Goal: Information Seeking & Learning: Learn about a topic

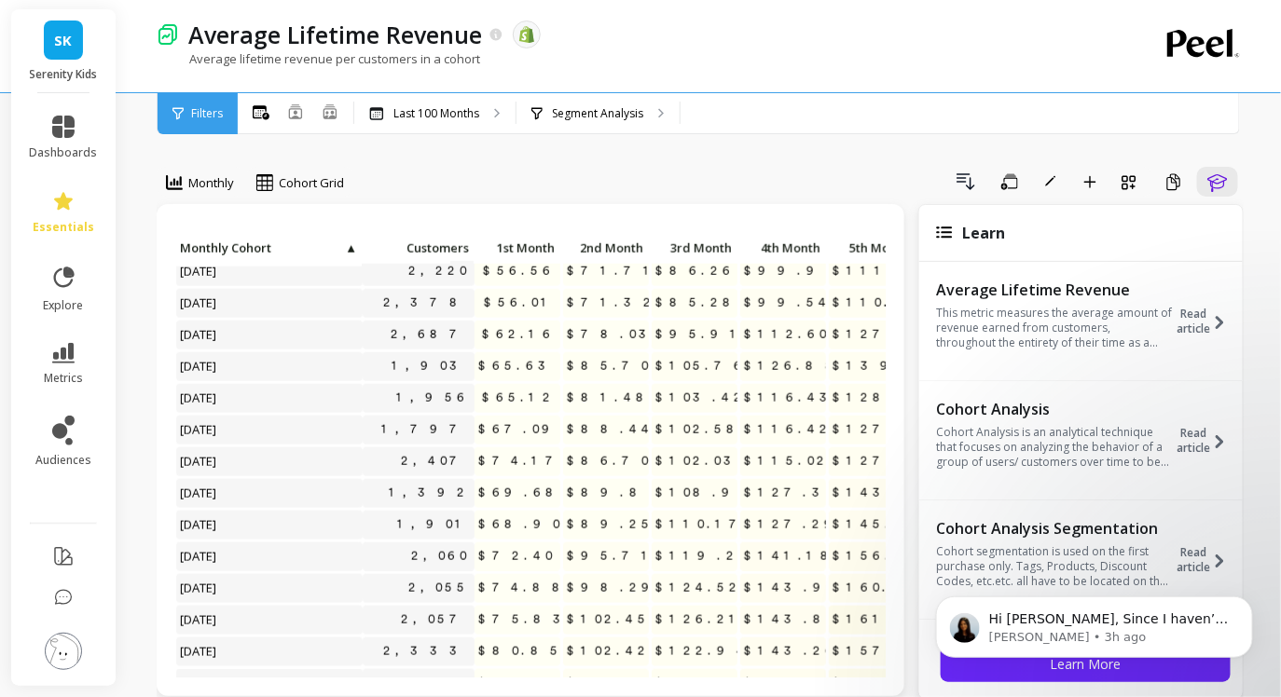
scroll to position [114, 0]
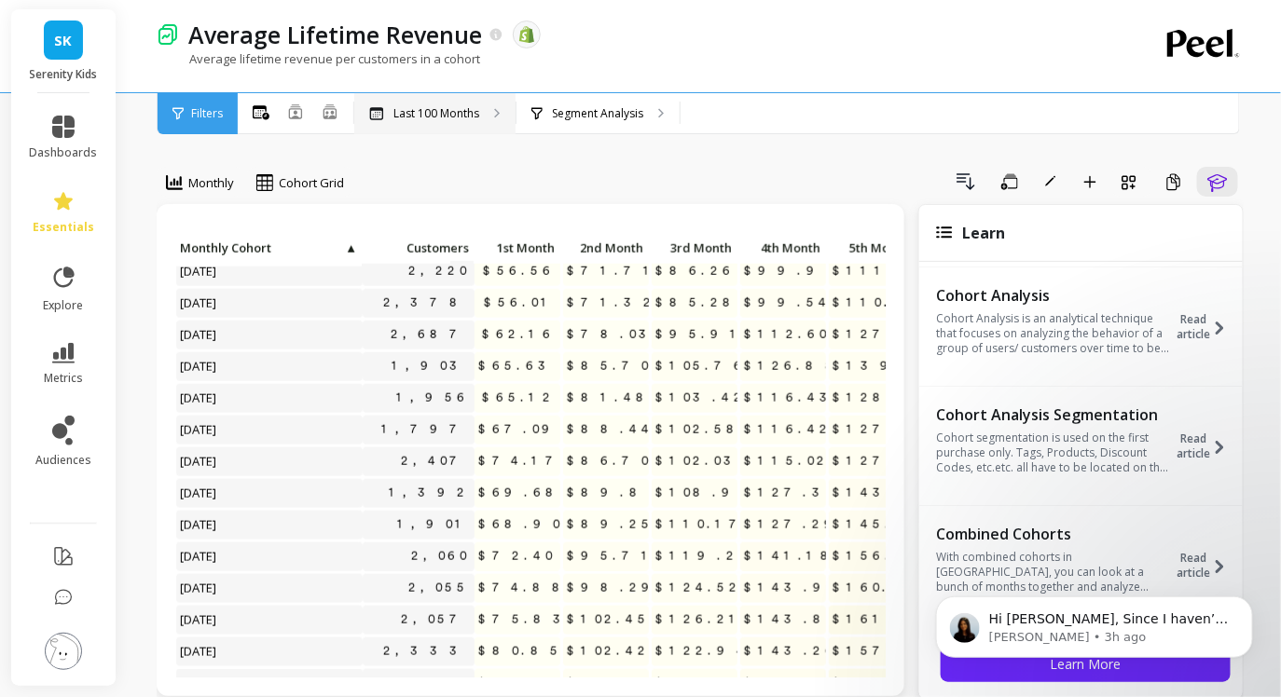
click at [466, 106] on p "Last 100 Months" at bounding box center [436, 113] width 86 height 15
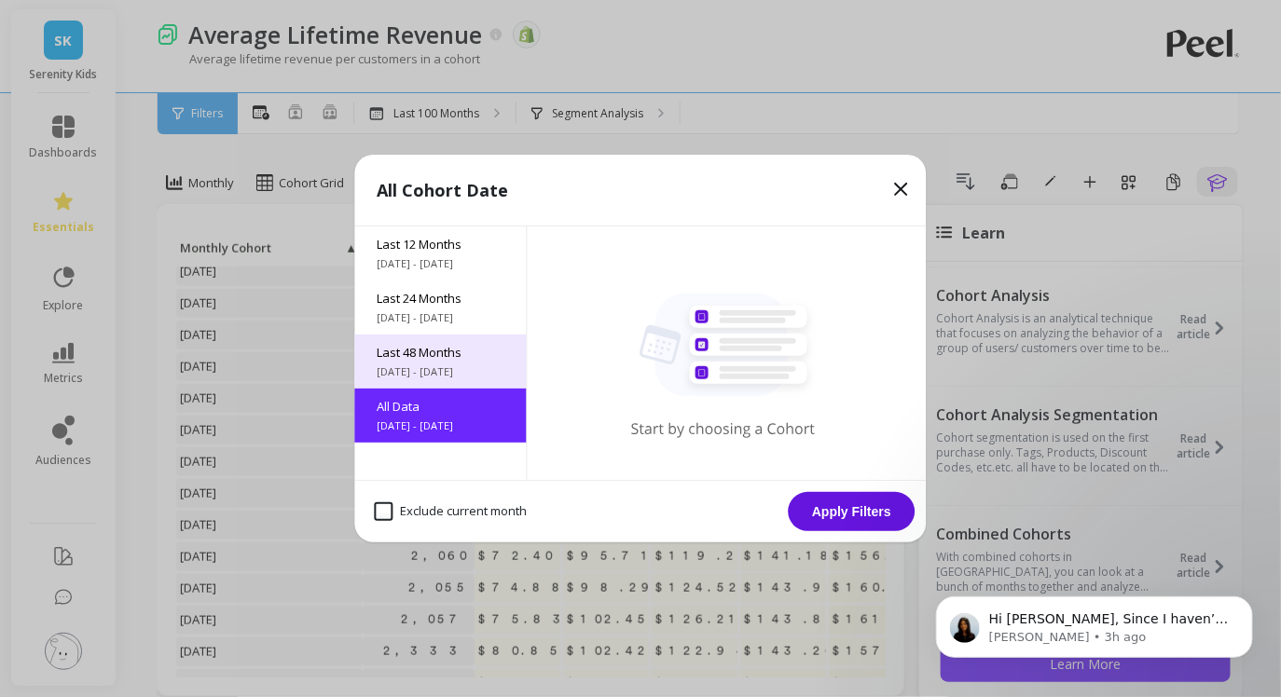
click at [432, 350] on span "Last 48 Months" at bounding box center [440, 352] width 127 height 17
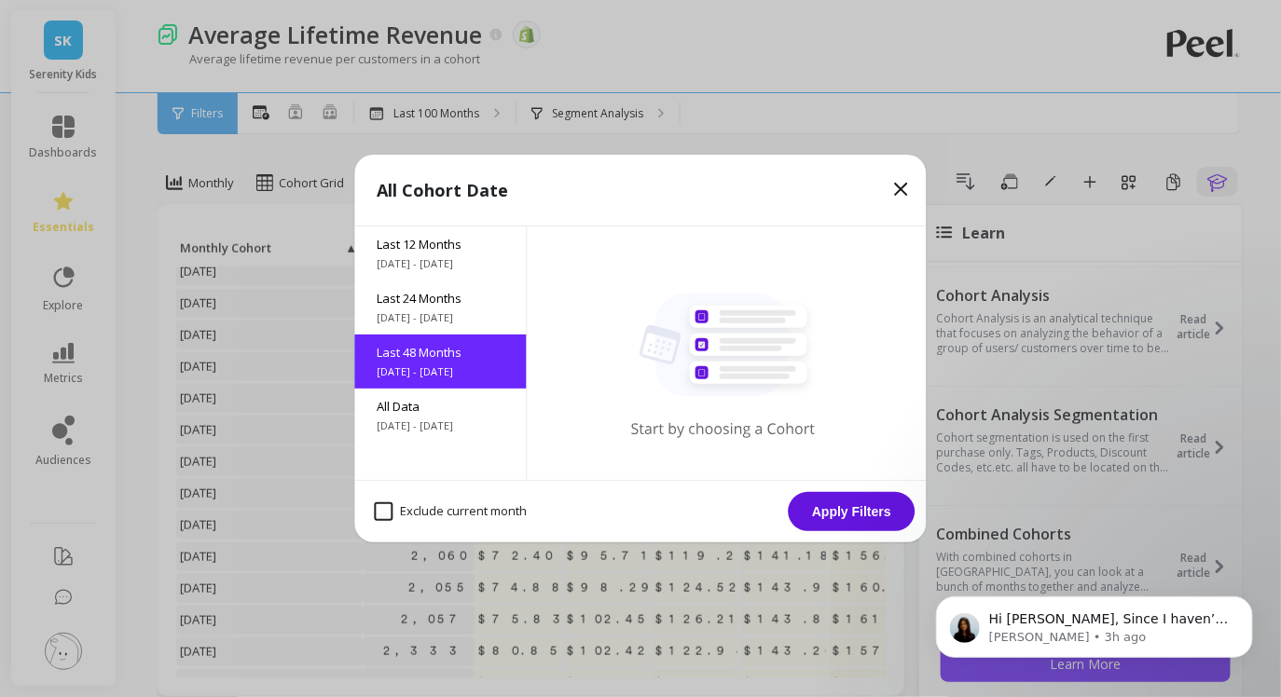
click at [381, 512] on month "Exclude current month" at bounding box center [451, 511] width 153 height 19
checkbox month "true"
click at [819, 523] on button "Apply Filters" at bounding box center [852, 511] width 127 height 39
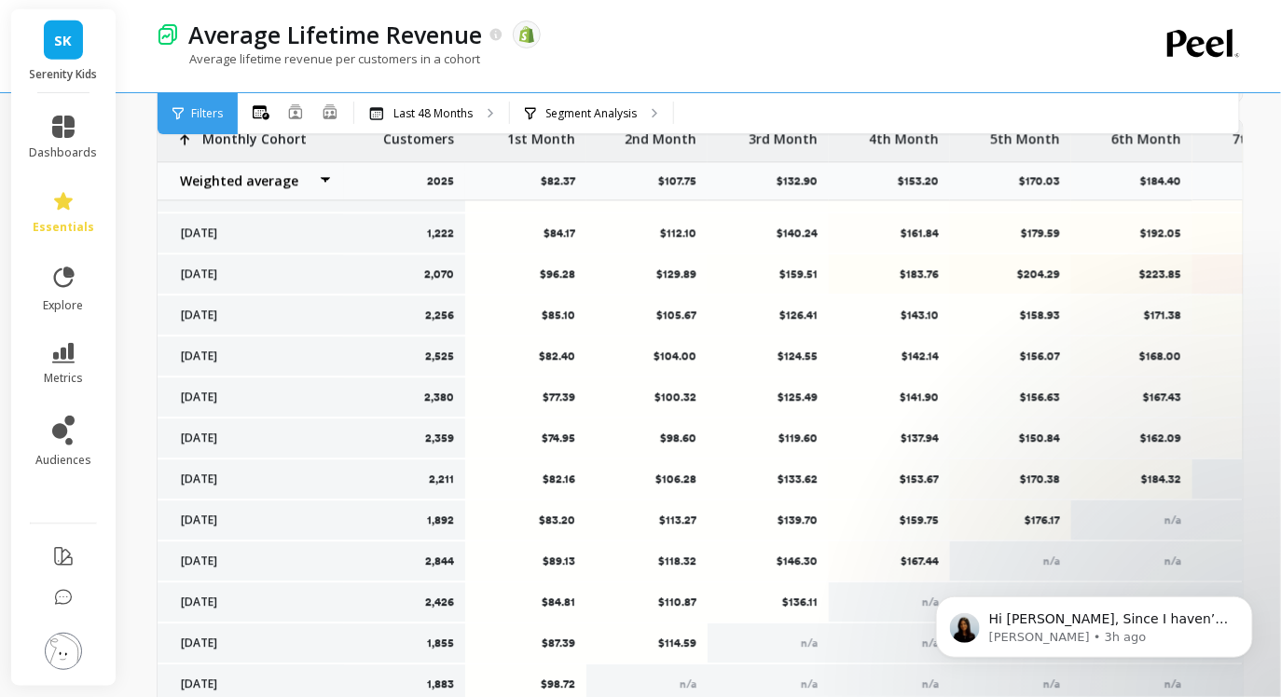
scroll to position [823, 0]
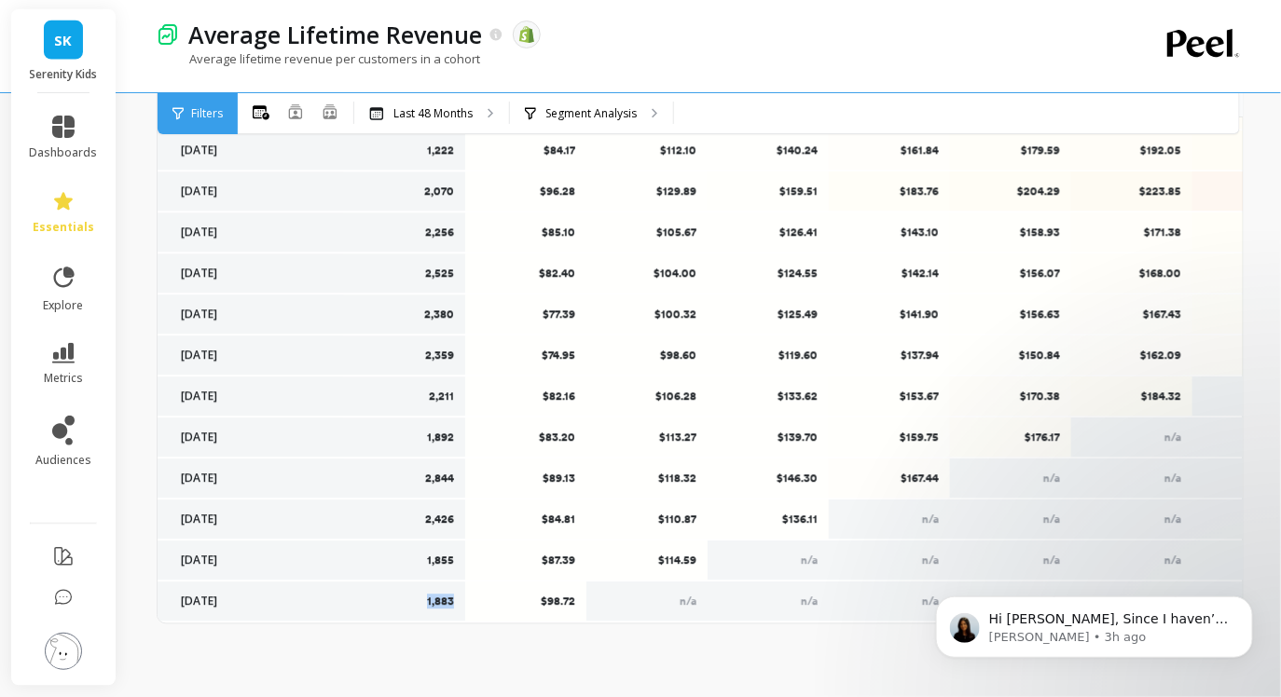
drag, startPoint x: 412, startPoint y: 602, endPoint x: 454, endPoint y: 606, distance: 42.1
click at [454, 606] on div "1,883" at bounding box center [404, 602] width 121 height 39
copy p "1,883"
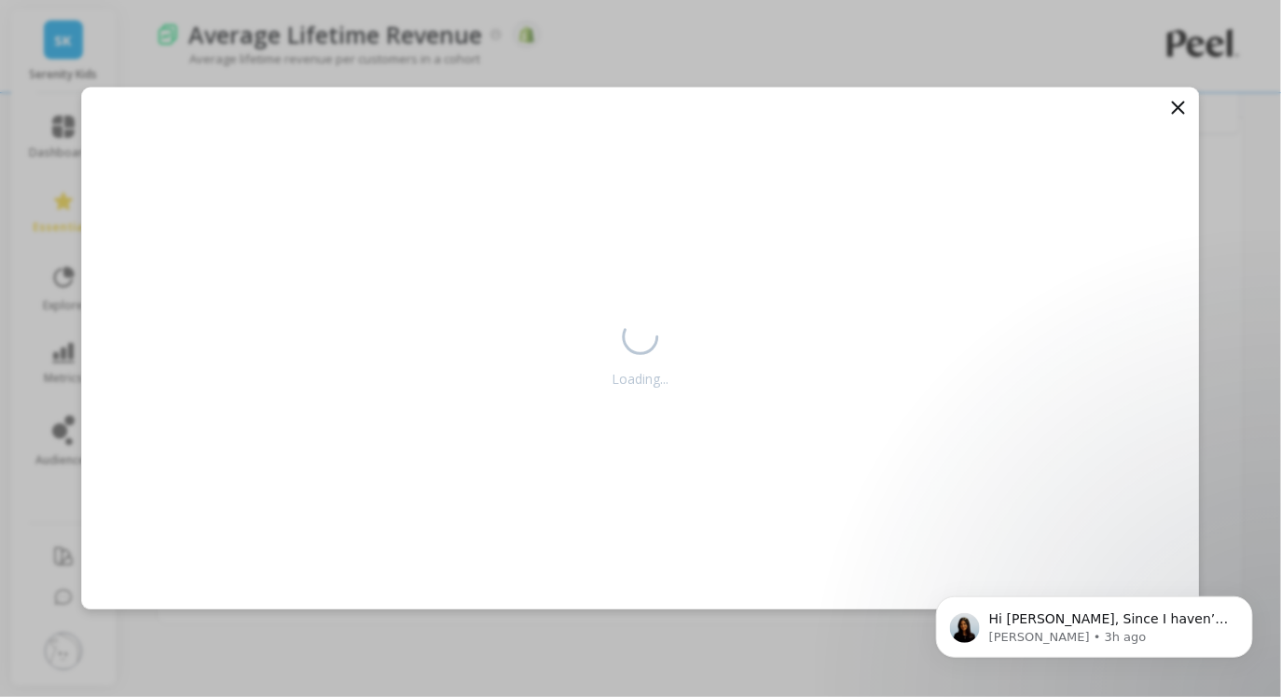
scroll to position [1463, 0]
click at [1178, 103] on icon at bounding box center [1178, 108] width 22 height 22
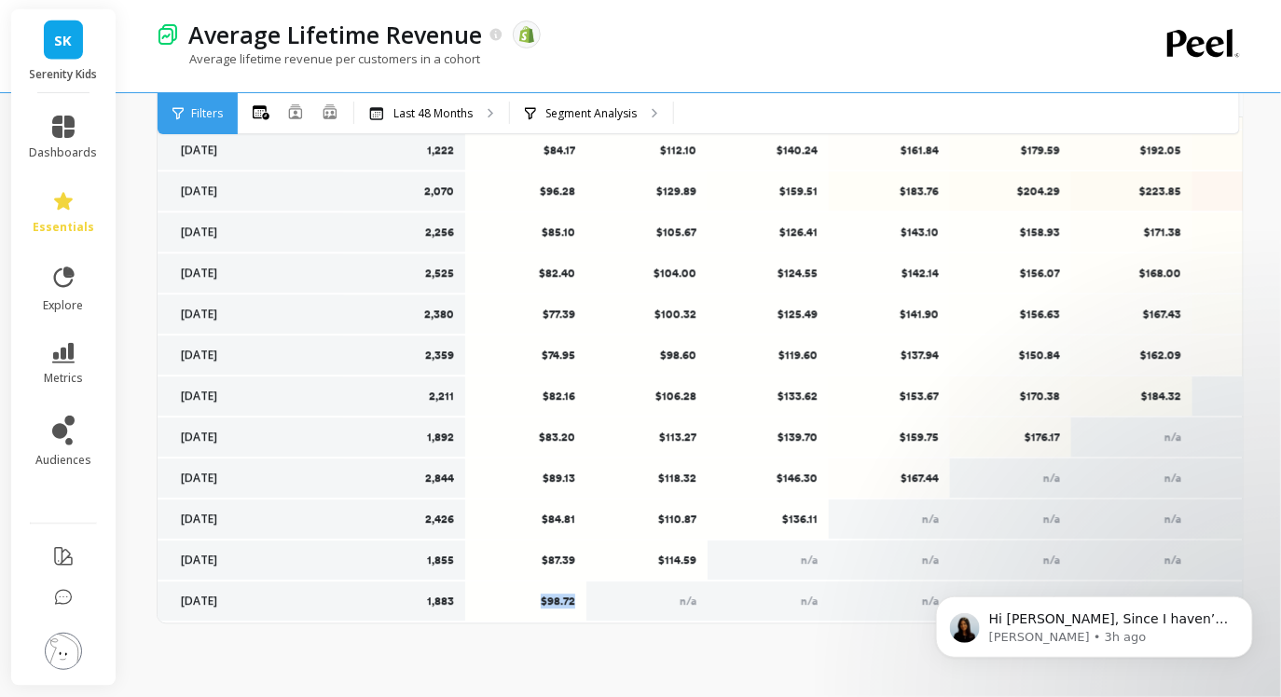
drag, startPoint x: 537, startPoint y: 601, endPoint x: 576, endPoint y: 601, distance: 39.1
click at [576, 601] on div "$98.72" at bounding box center [525, 602] width 121 height 39
copy p "$98.72"
drag, startPoint x: 577, startPoint y: 563, endPoint x: 538, endPoint y: 562, distance: 39.2
click at [537, 562] on div "$87.39" at bounding box center [525, 561] width 121 height 39
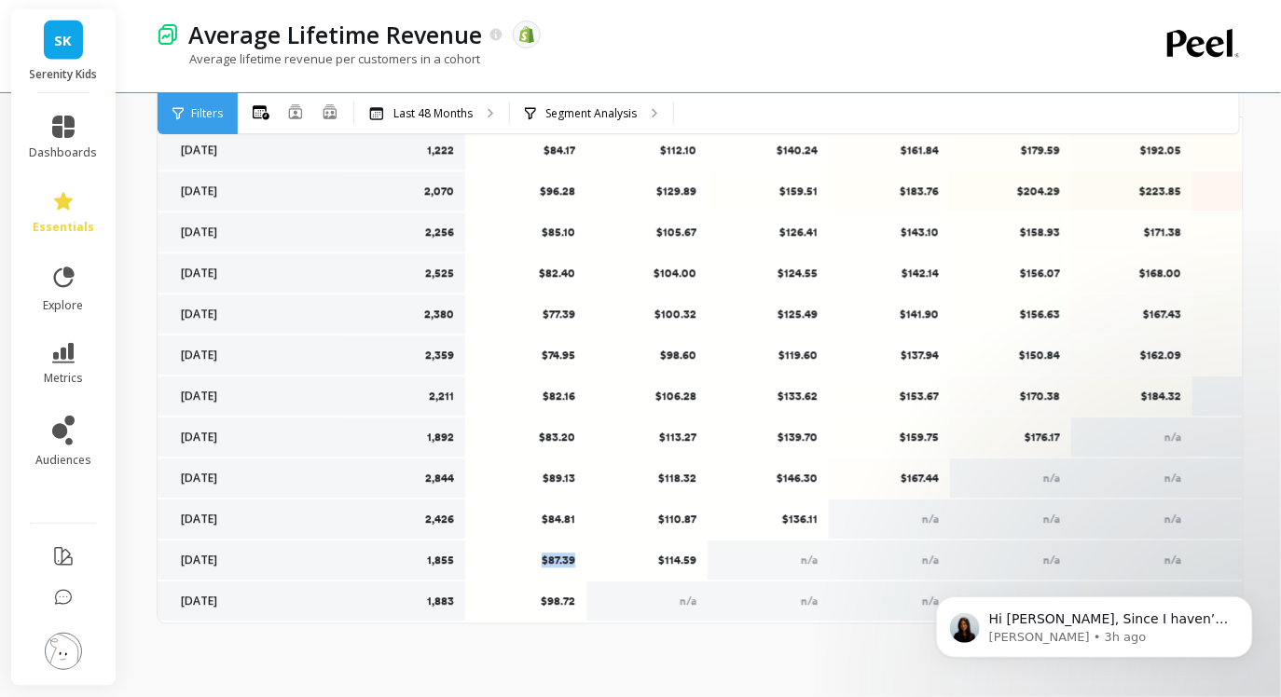
copy p "$87.39"
drag, startPoint x: 657, startPoint y: 556, endPoint x: 706, endPoint y: 555, distance: 49.4
copy p "$114.59"
drag, startPoint x: 520, startPoint y: 604, endPoint x: 576, endPoint y: 605, distance: 55.9
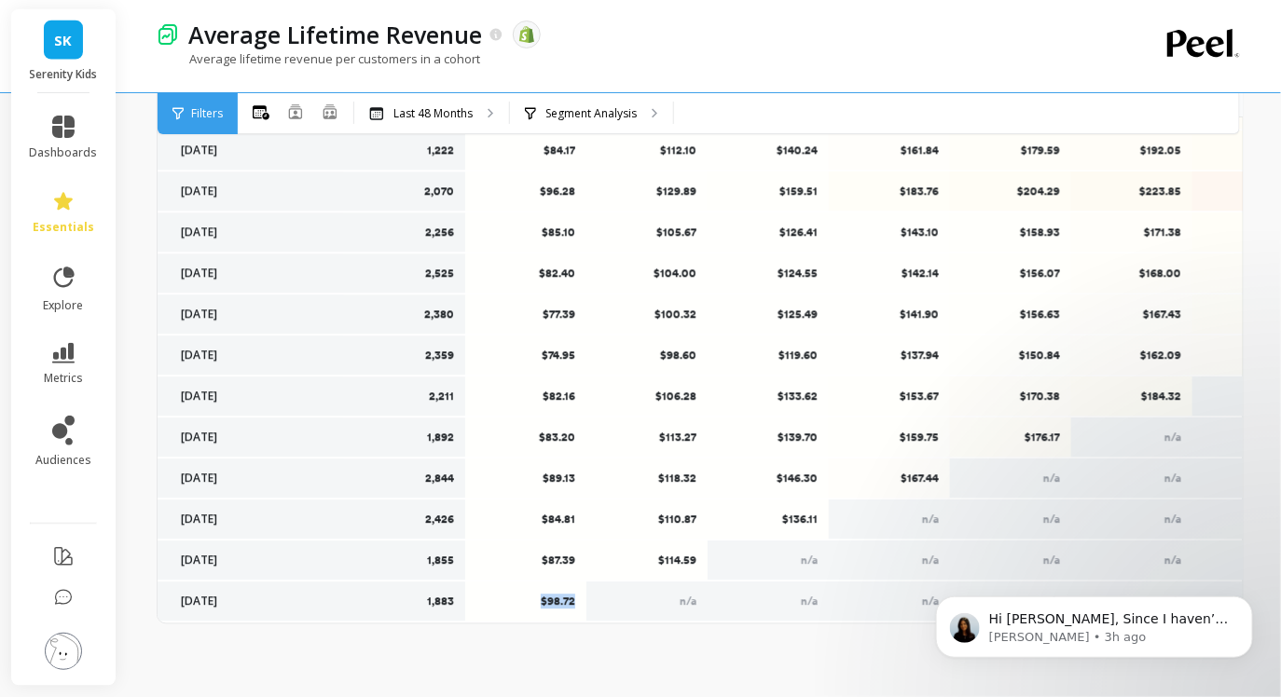
click at [576, 605] on div "$98.72" at bounding box center [525, 602] width 121 height 39
copy p "$98.72"
drag, startPoint x: 578, startPoint y: 563, endPoint x: 542, endPoint y: 563, distance: 35.4
click at [542, 563] on div "$87.39" at bounding box center [525, 561] width 121 height 39
copy p "$87.39"
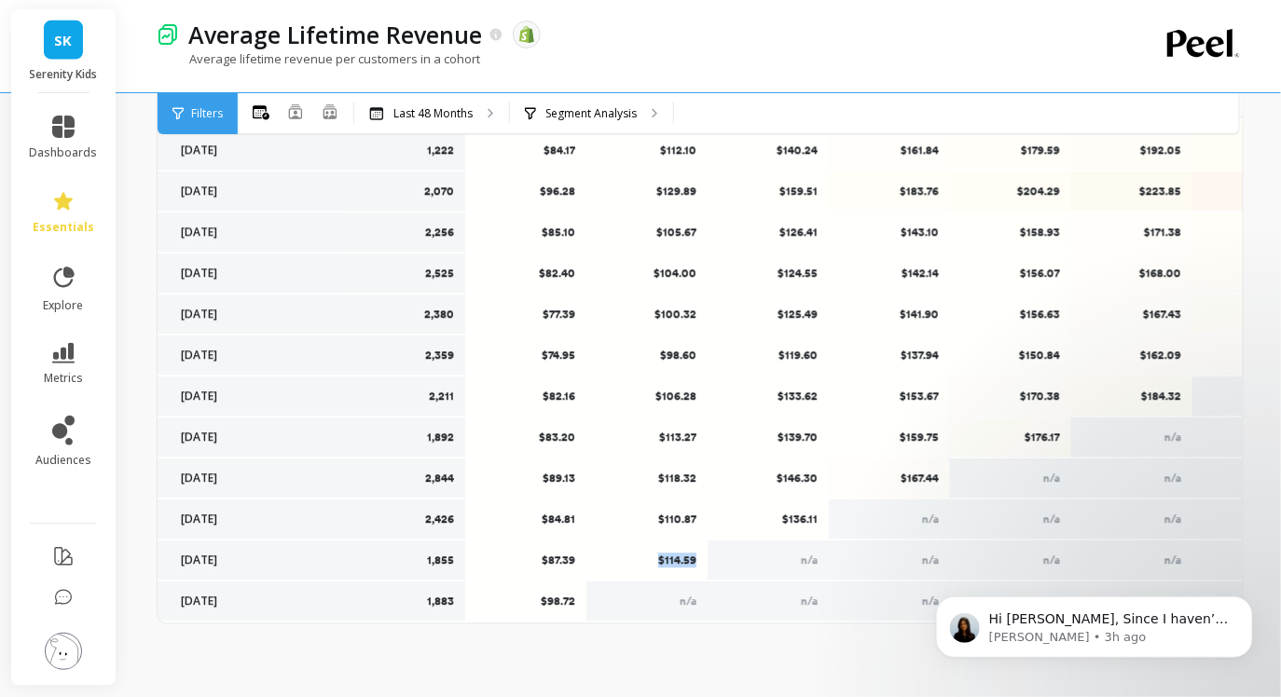
drag, startPoint x: 699, startPoint y: 562, endPoint x: 651, endPoint y: 561, distance: 48.5
click at [651, 562] on div "$114.59" at bounding box center [646, 561] width 121 height 39
copy p "$114.59"
drag, startPoint x: 775, startPoint y: 522, endPoint x: 818, endPoint y: 525, distance: 43.0
click at [818, 525] on div "$136.11" at bounding box center [767, 520] width 121 height 39
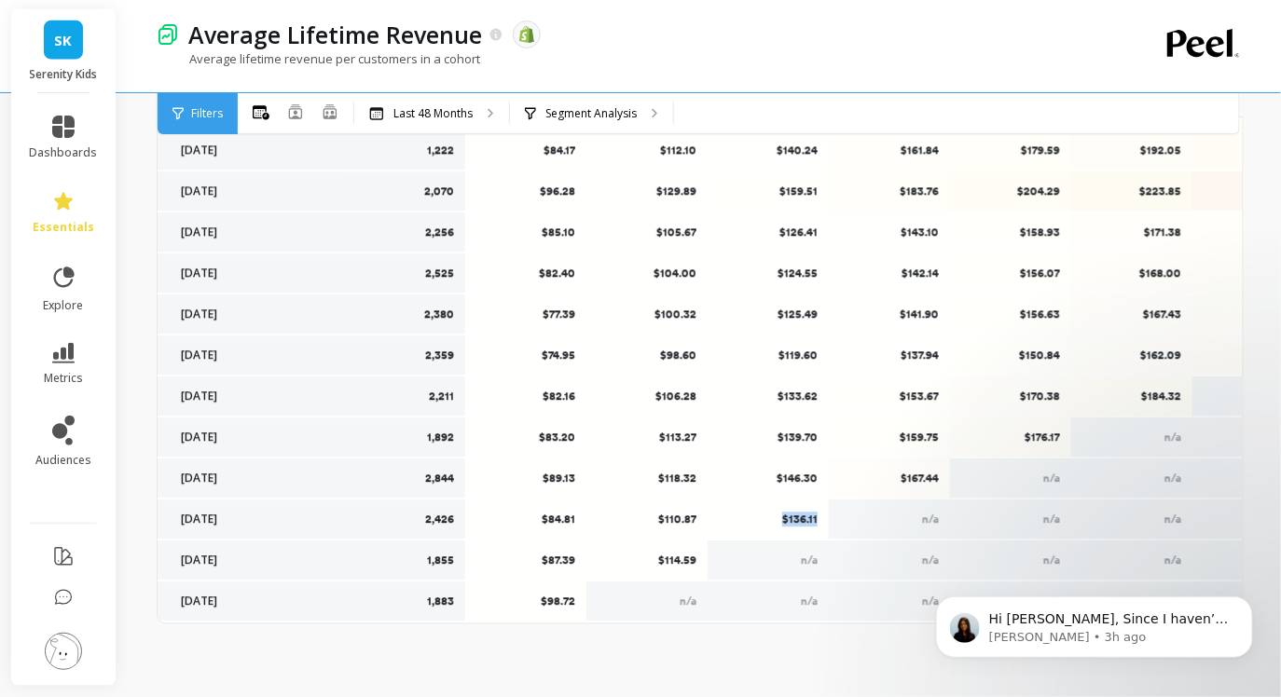
copy p "$136.11"
click at [928, 485] on p "$167.44" at bounding box center [890, 479] width 98 height 15
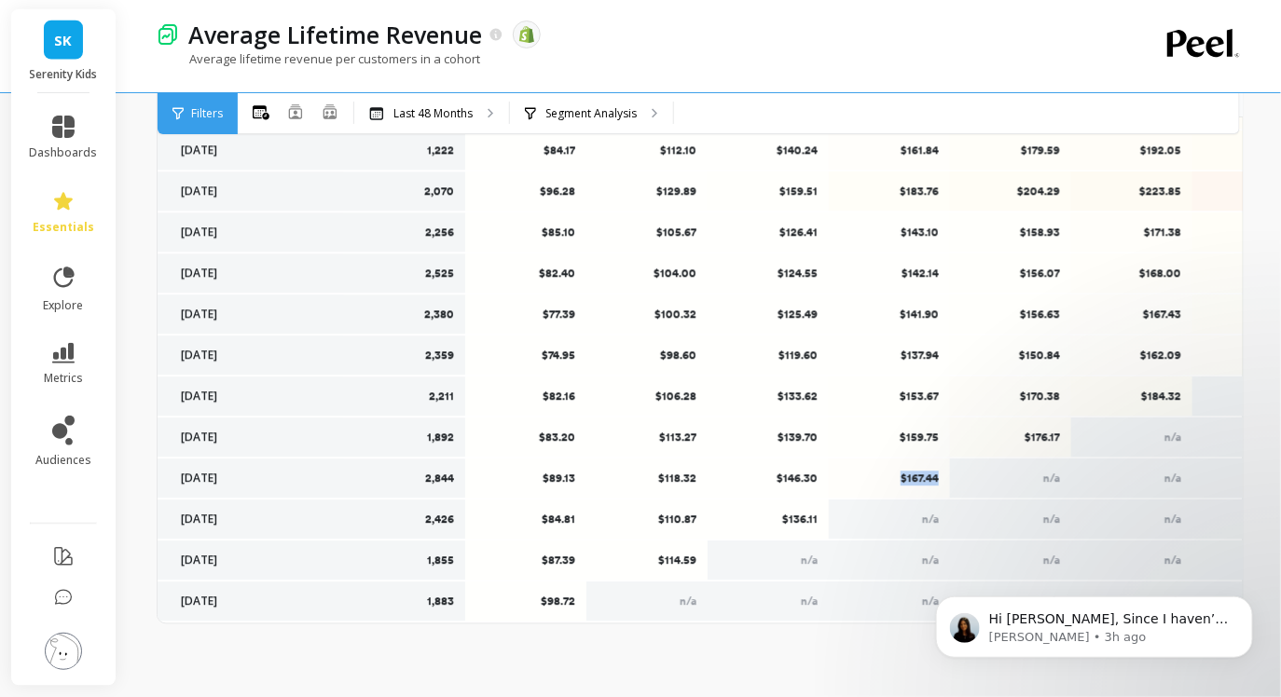
copy p "$167.44"
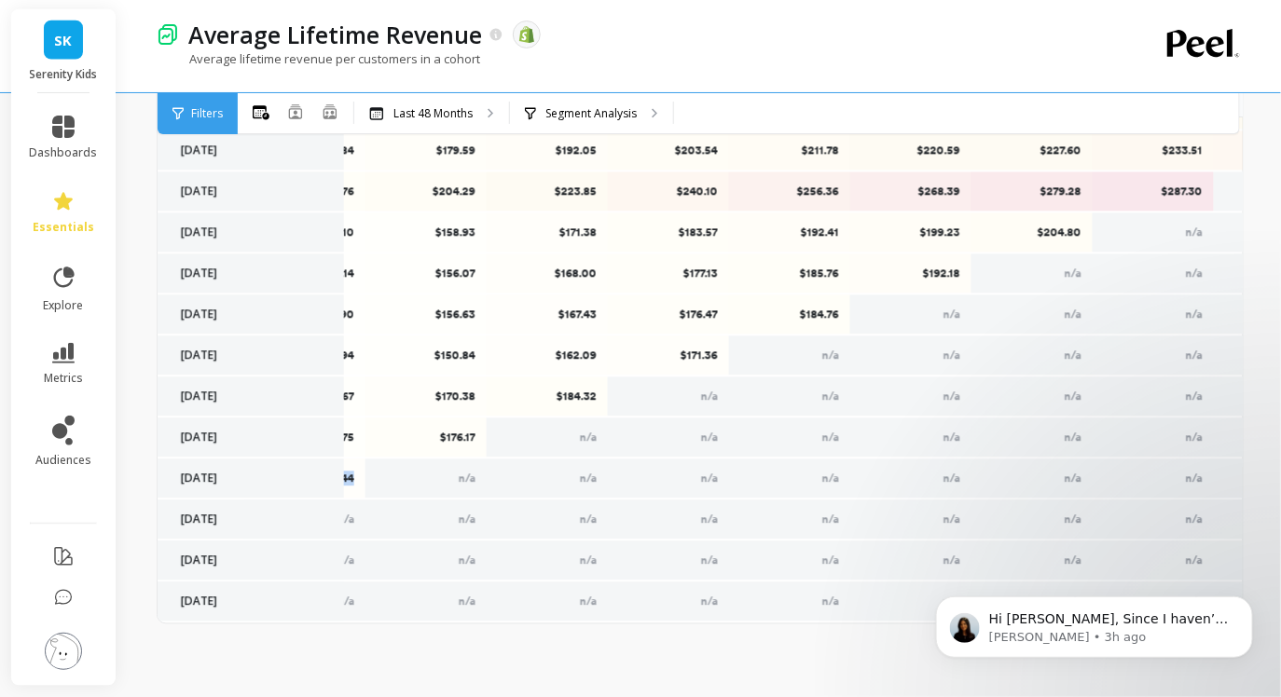
scroll to position [1461, 598]
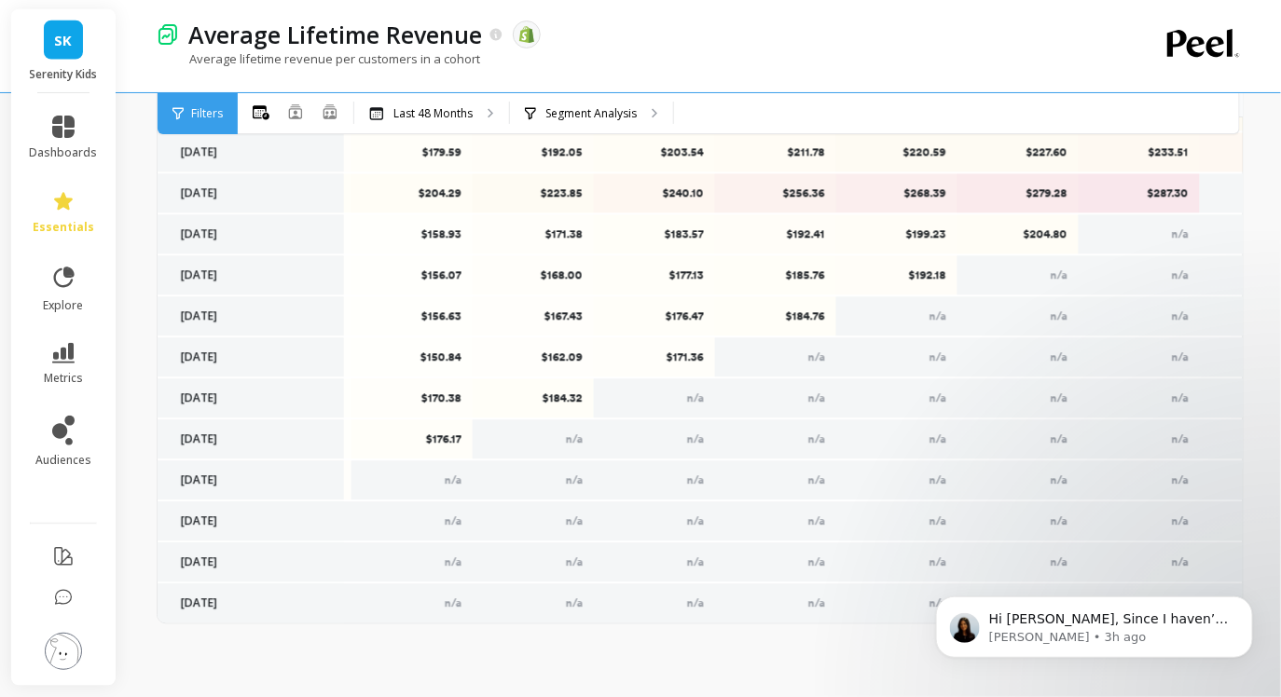
click at [444, 438] on p "$176.17" at bounding box center [412, 439] width 98 height 15
click at [554, 395] on p "$184.32" at bounding box center [534, 398] width 98 height 15
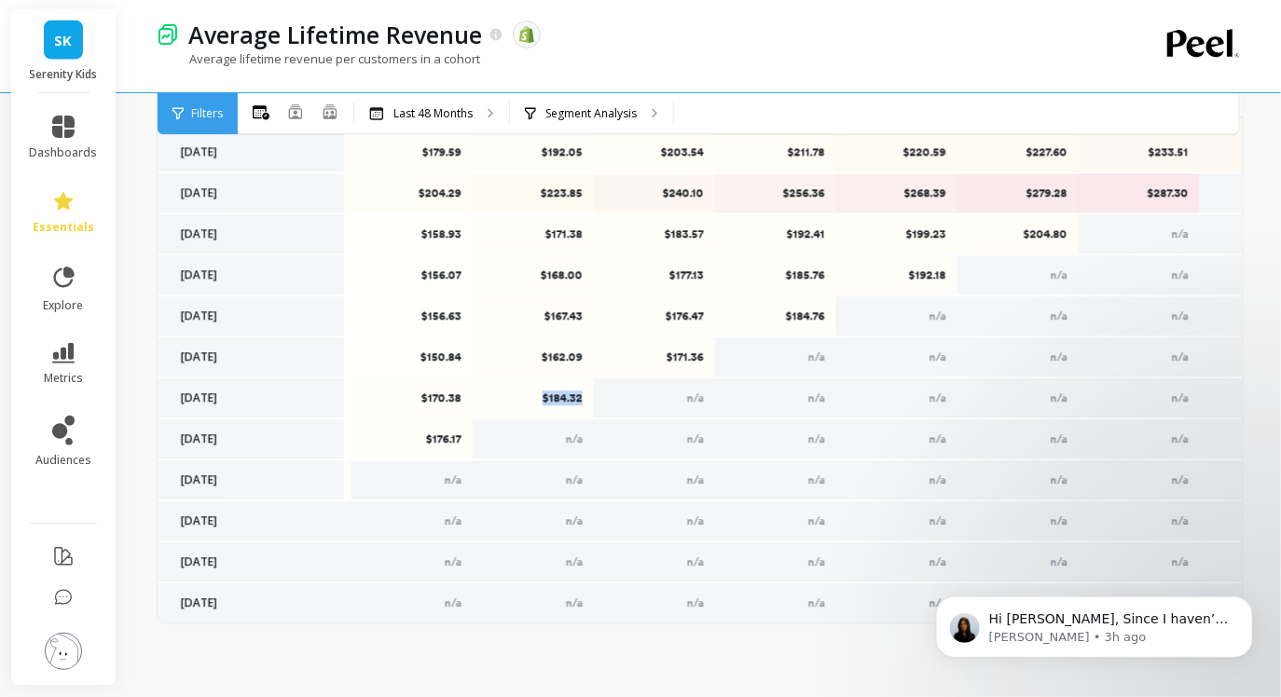
click at [554, 395] on p "$184.32" at bounding box center [534, 398] width 98 height 15
click at [677, 356] on p "$171.36" at bounding box center [655, 357] width 98 height 15
click at [799, 322] on p "$184.76" at bounding box center [776, 316] width 98 height 15
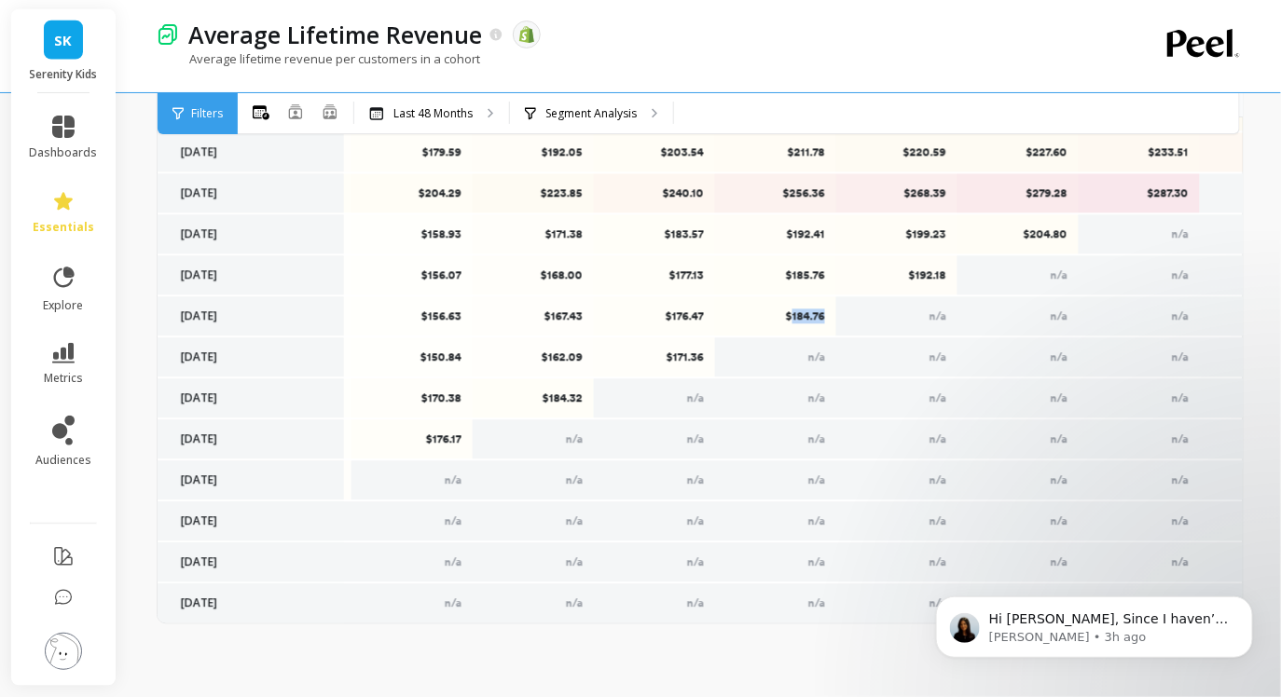
click at [799, 322] on p "$184.76" at bounding box center [776, 316] width 98 height 15
click at [925, 279] on p "$192.18" at bounding box center [897, 275] width 98 height 15
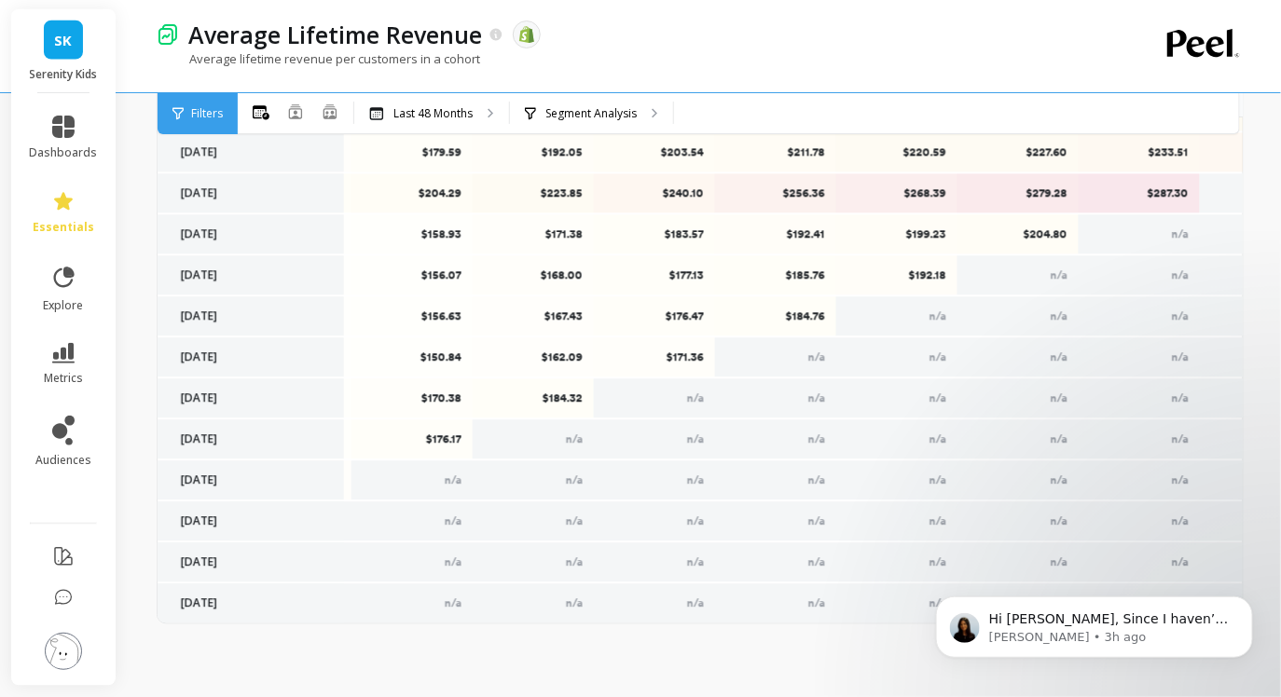
click at [1035, 236] on p "$204.80" at bounding box center [1018, 234] width 98 height 15
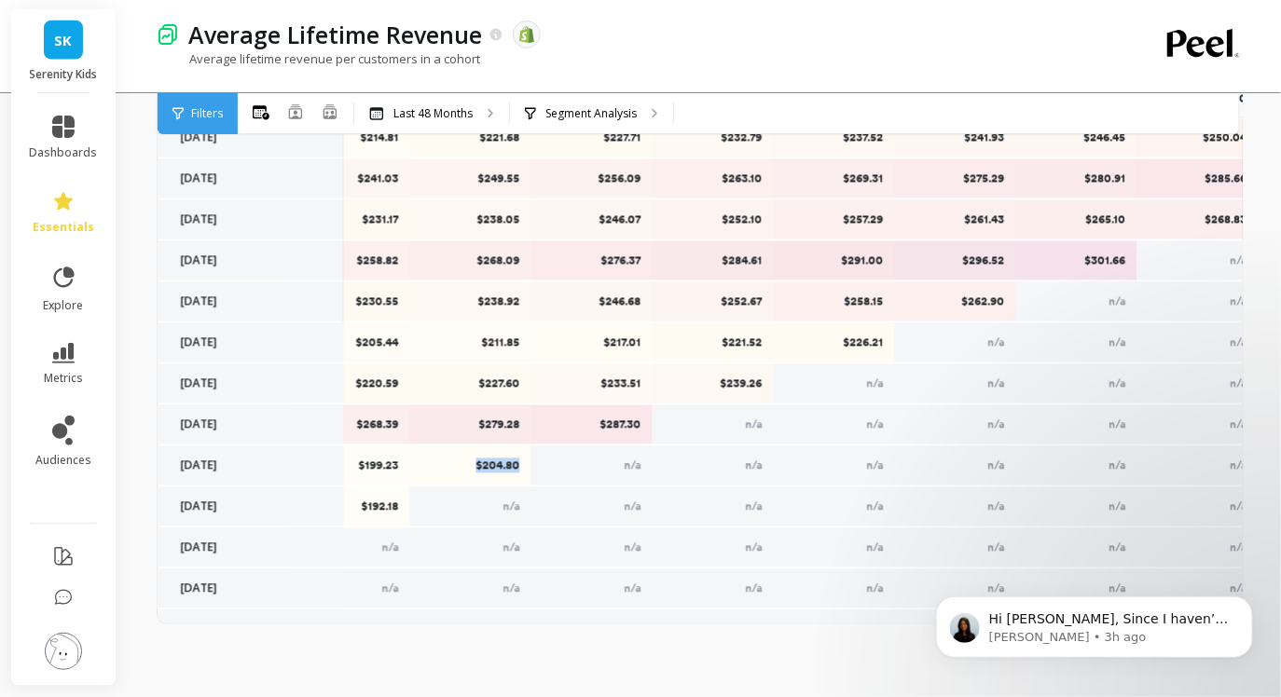
scroll to position [1230, 1167]
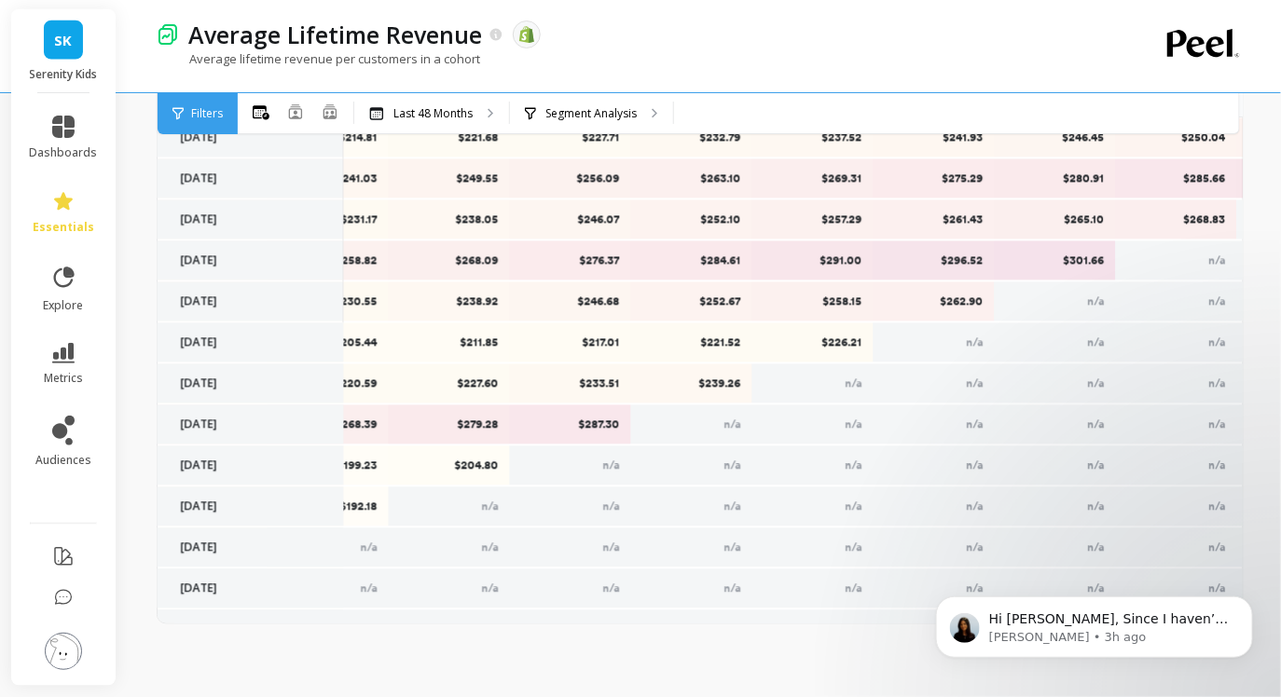
click at [584, 427] on p "$287.30" at bounding box center [571, 425] width 98 height 15
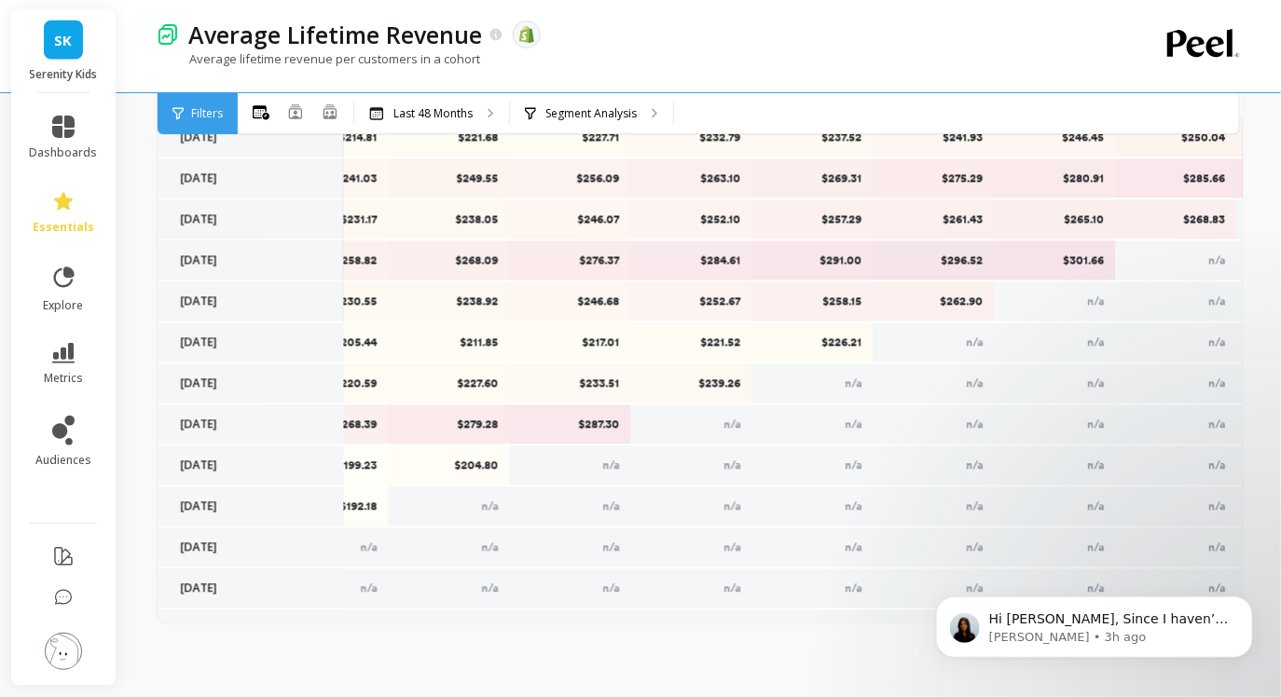
click at [724, 379] on p "$239.26" at bounding box center [692, 384] width 98 height 15
click at [831, 341] on p "$226.21" at bounding box center [813, 343] width 98 height 15
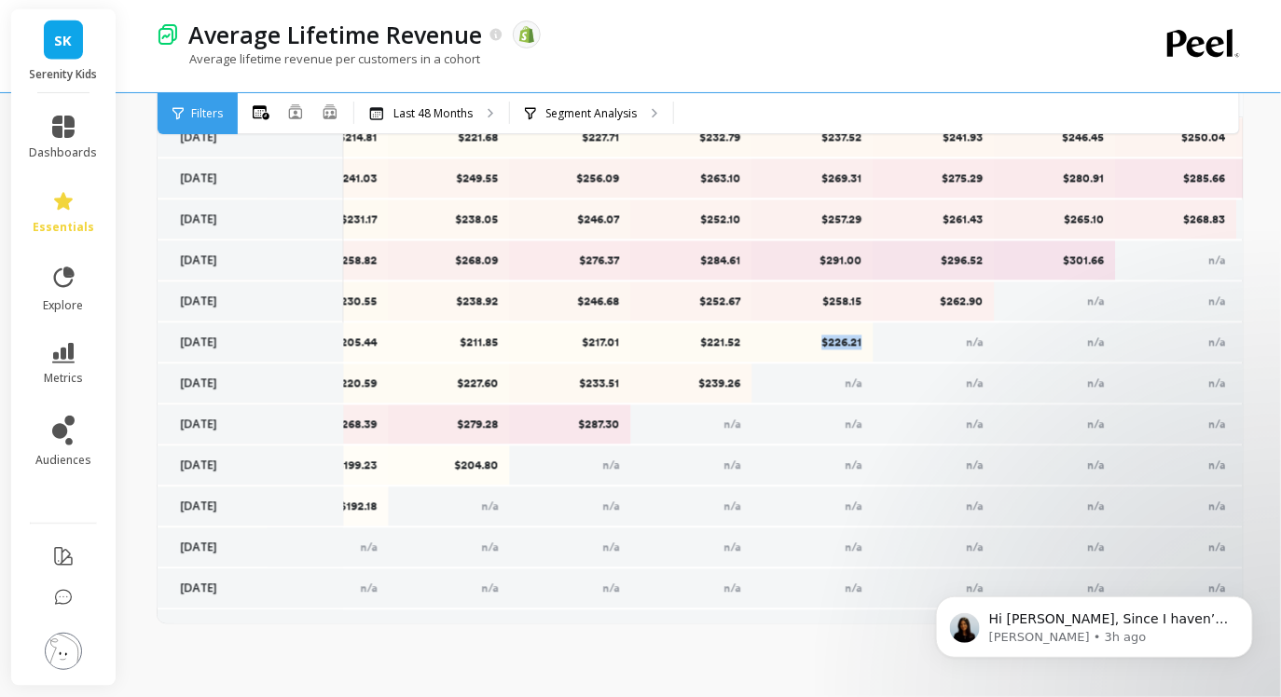
click at [831, 341] on p "$226.21" at bounding box center [813, 343] width 98 height 15
click at [964, 296] on p "$262.90" at bounding box center [934, 302] width 98 height 15
click at [1104, 259] on div "$301.66" at bounding box center [1054, 260] width 121 height 39
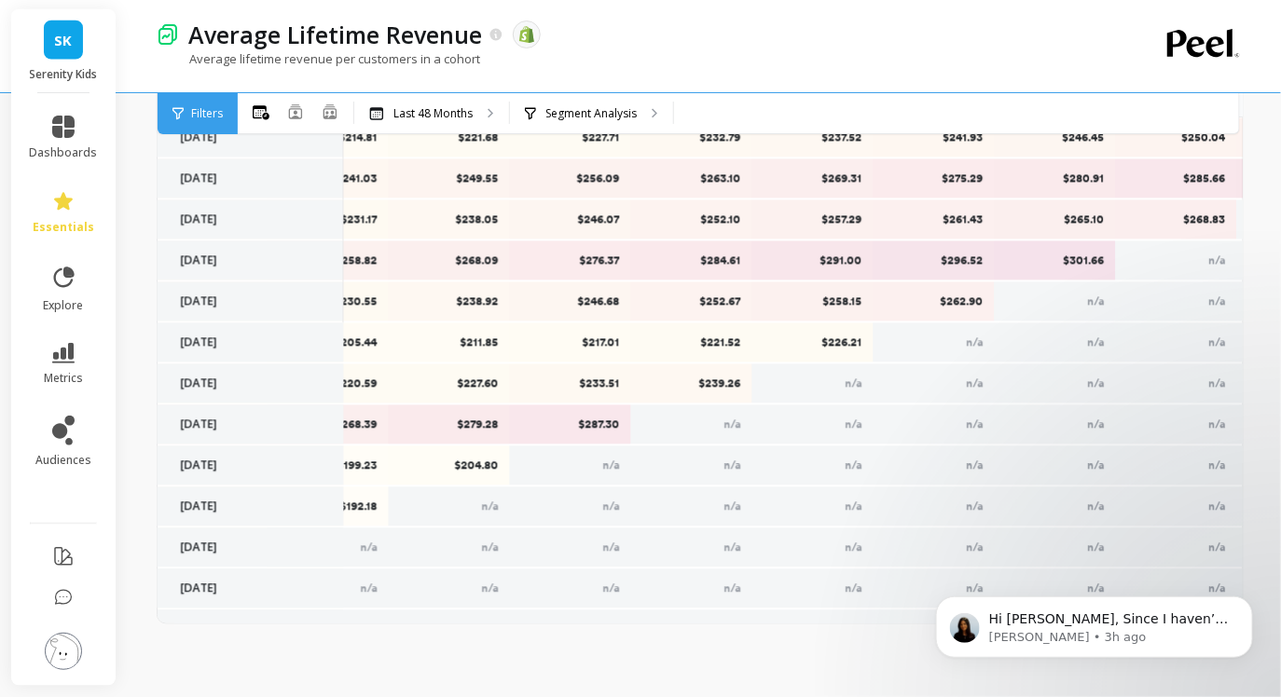
click at [1104, 259] on p "$301.66" at bounding box center [1056, 261] width 98 height 15
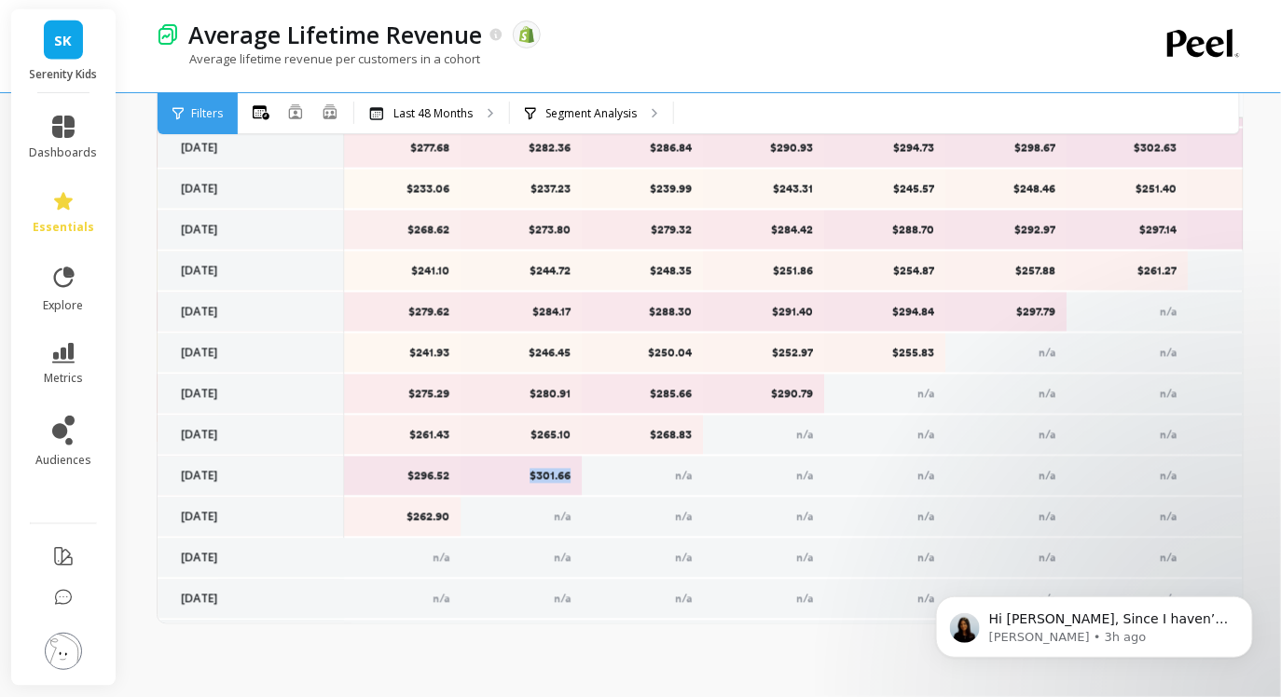
scroll to position [1015, 1715]
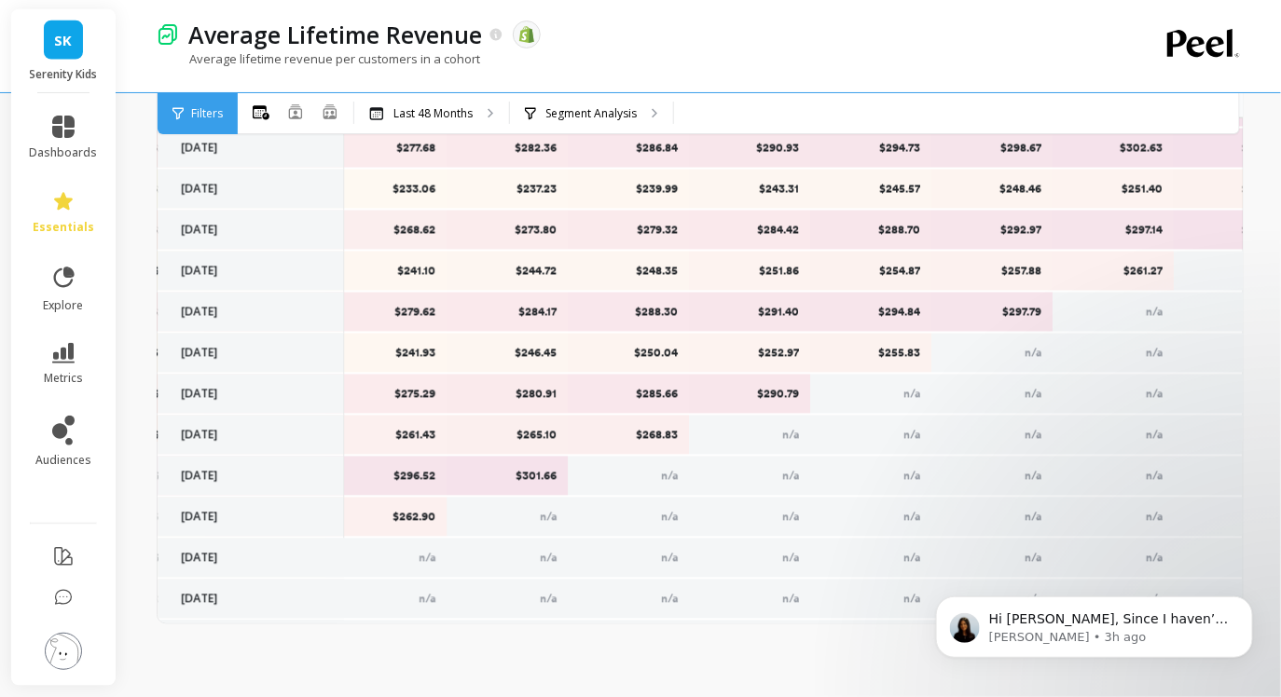
click at [653, 435] on p "$268.83" at bounding box center [629, 435] width 98 height 15
click at [783, 397] on p "$290.79" at bounding box center [750, 394] width 98 height 15
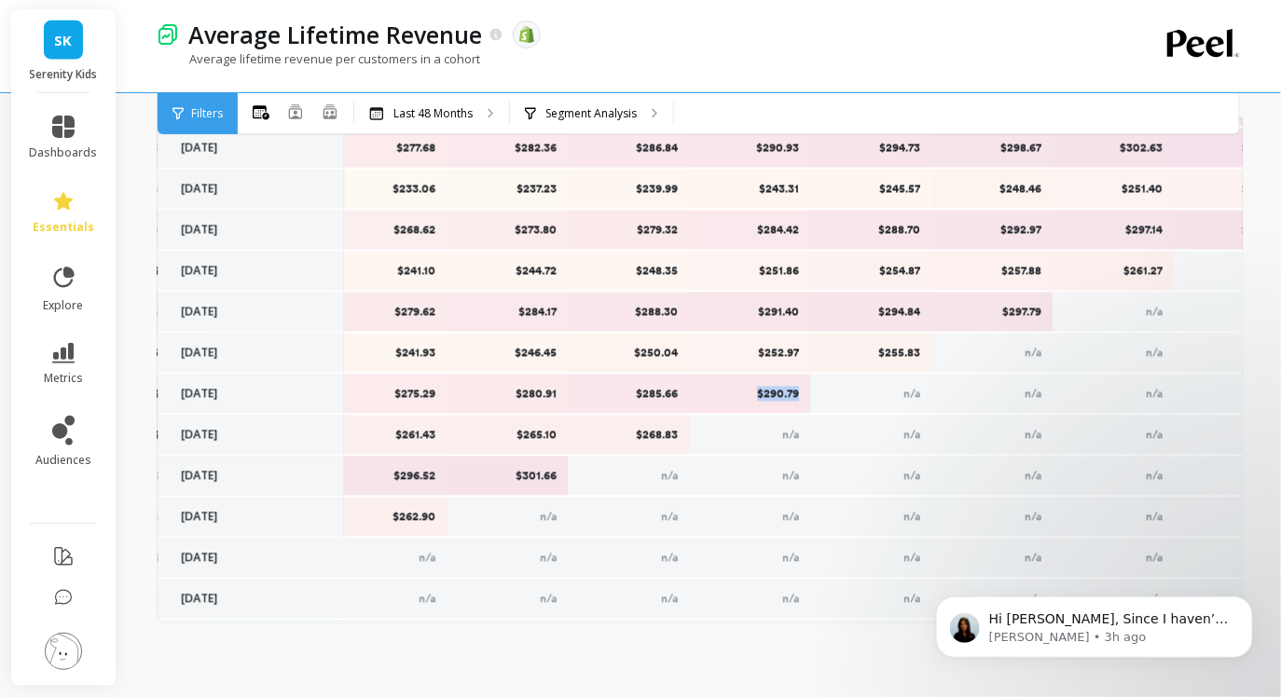
click at [783, 397] on p "$290.79" at bounding box center [750, 394] width 98 height 15
click at [903, 351] on p "$255.83" at bounding box center [871, 353] width 98 height 15
click at [1017, 310] on p "$297.79" at bounding box center [992, 312] width 98 height 15
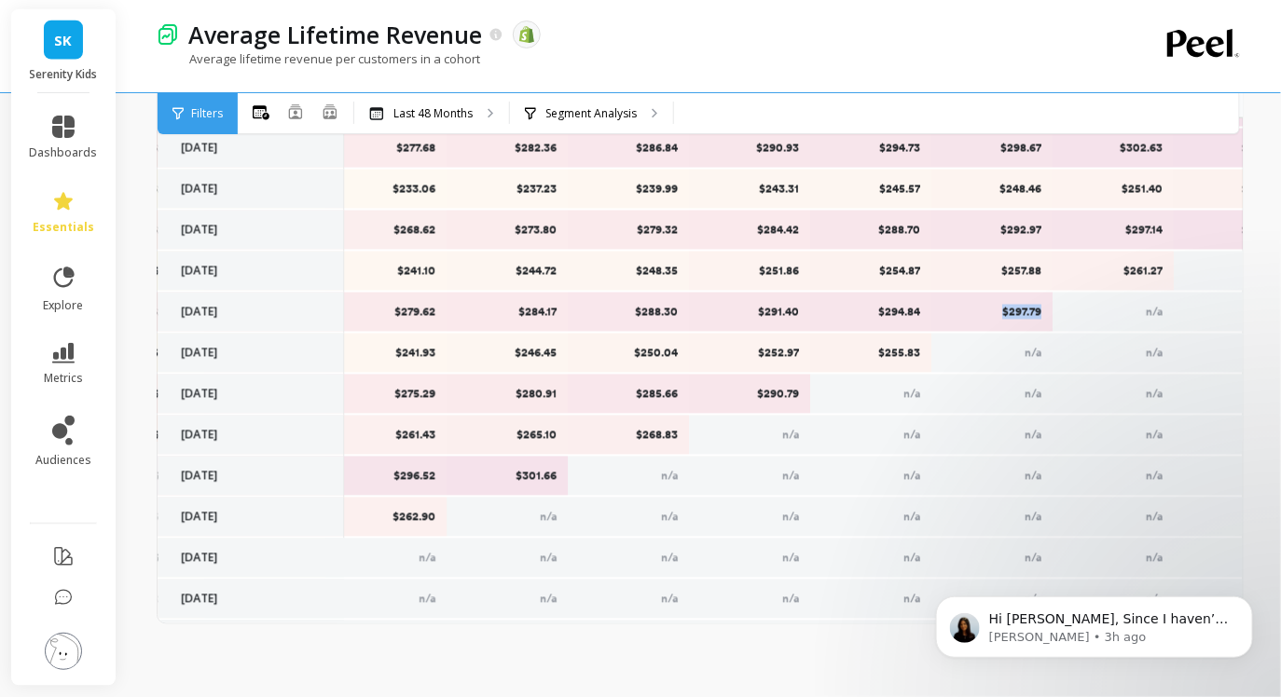
click at [1017, 310] on p "$297.79" at bounding box center [992, 312] width 98 height 15
click at [1137, 271] on p "$261.27" at bounding box center [1113, 271] width 98 height 15
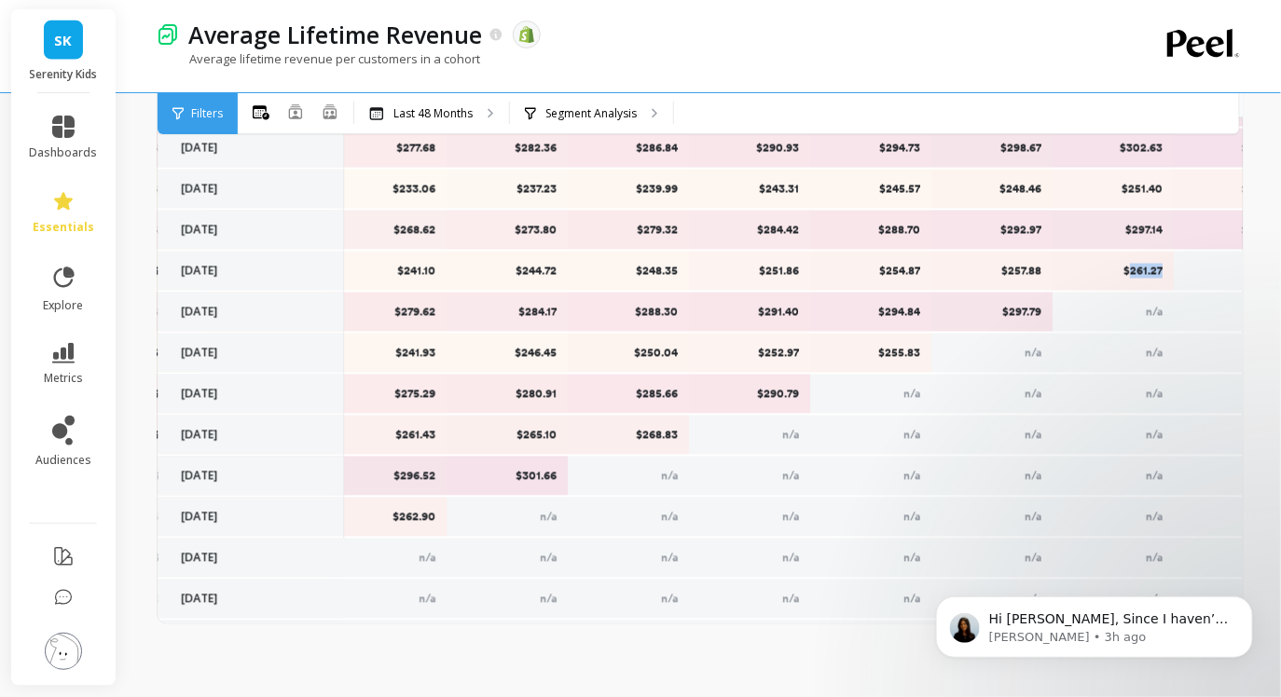
click at [1137, 271] on p "$261.27" at bounding box center [1113, 271] width 98 height 15
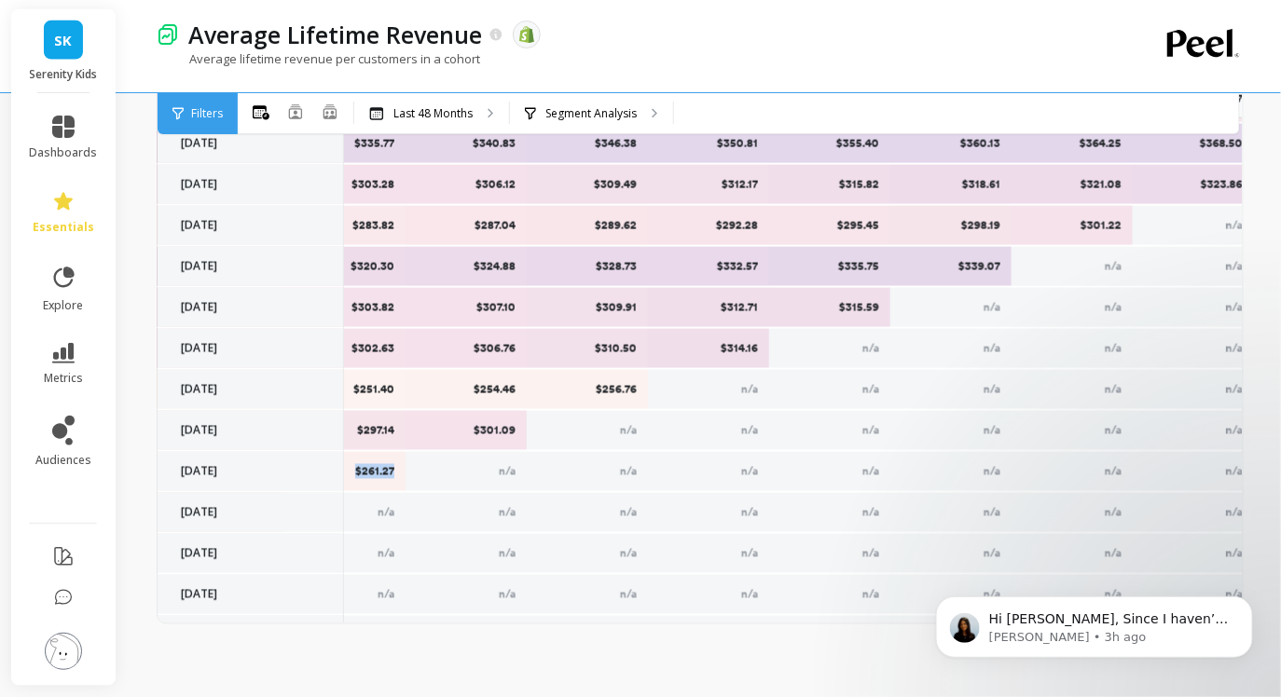
scroll to position [807, 2483]
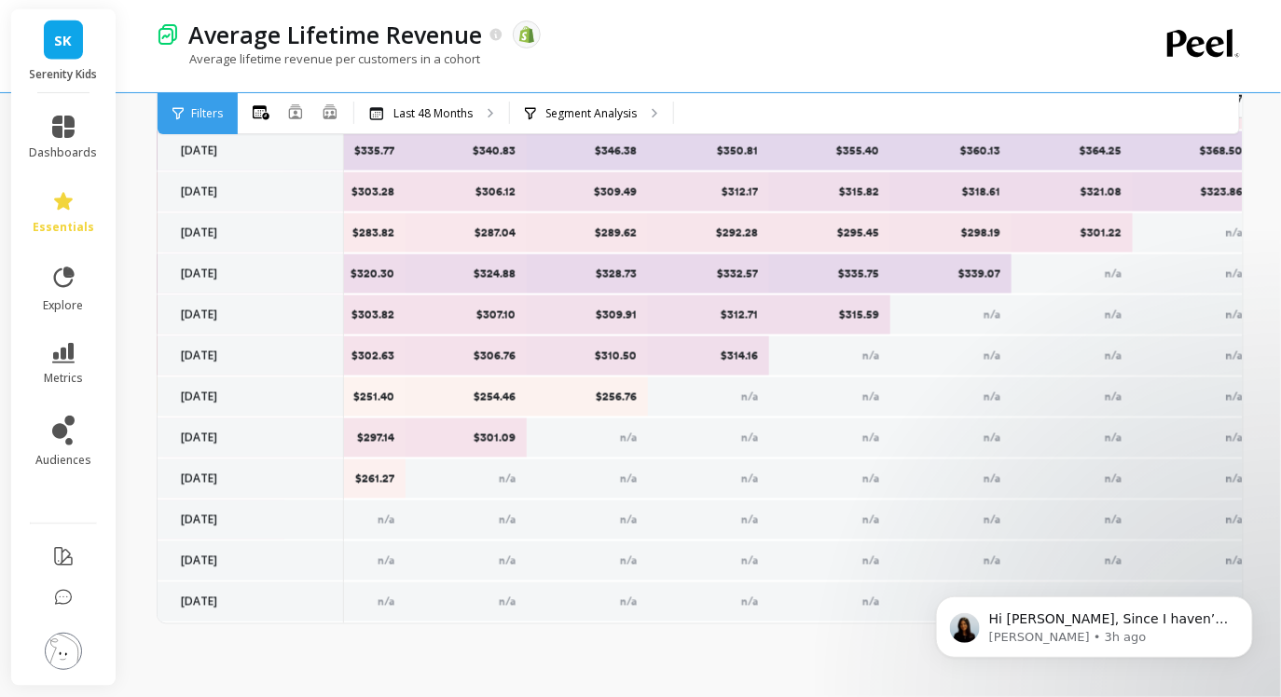
click at [490, 439] on p "$301.09" at bounding box center [467, 438] width 98 height 15
click at [620, 396] on p "$256.76" at bounding box center [588, 397] width 98 height 15
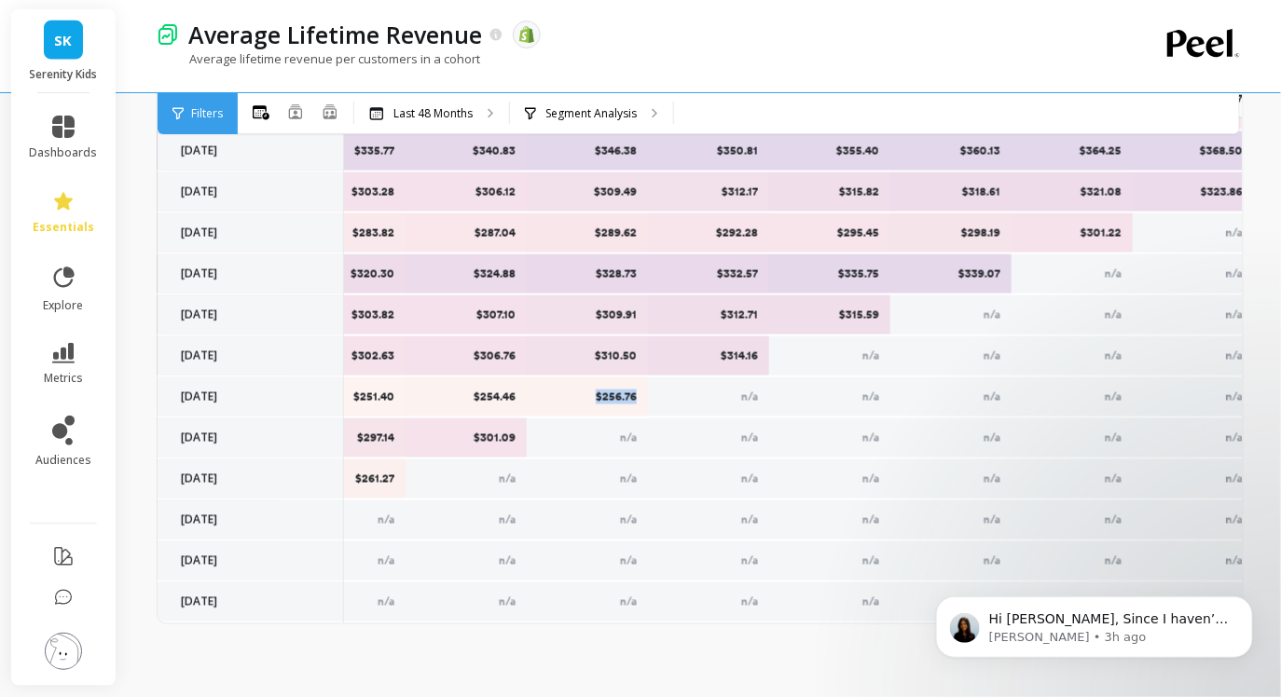
click at [620, 396] on p "$256.76" at bounding box center [588, 397] width 98 height 15
click at [735, 365] on div "$314.16" at bounding box center [708, 355] width 121 height 39
click at [735, 355] on p "$314.16" at bounding box center [709, 356] width 98 height 15
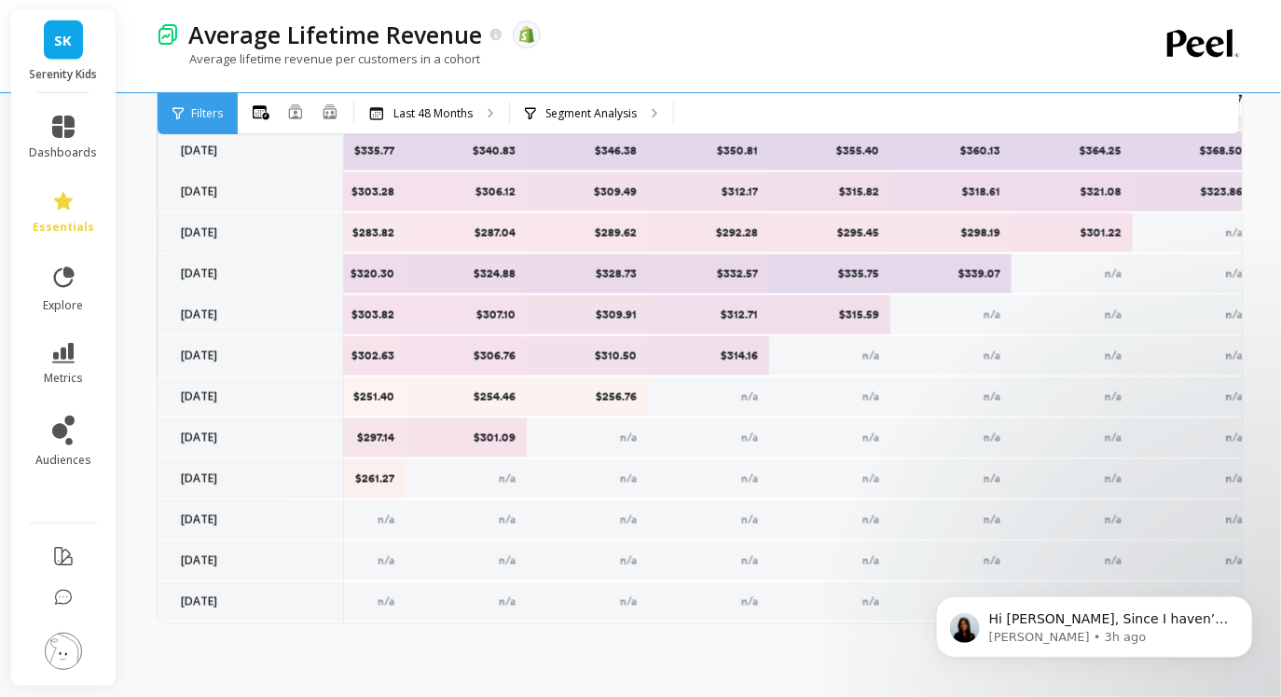
click at [866, 315] on p "$315.59" at bounding box center [830, 315] width 98 height 15
click at [983, 270] on p "$339.07" at bounding box center [951, 274] width 98 height 15
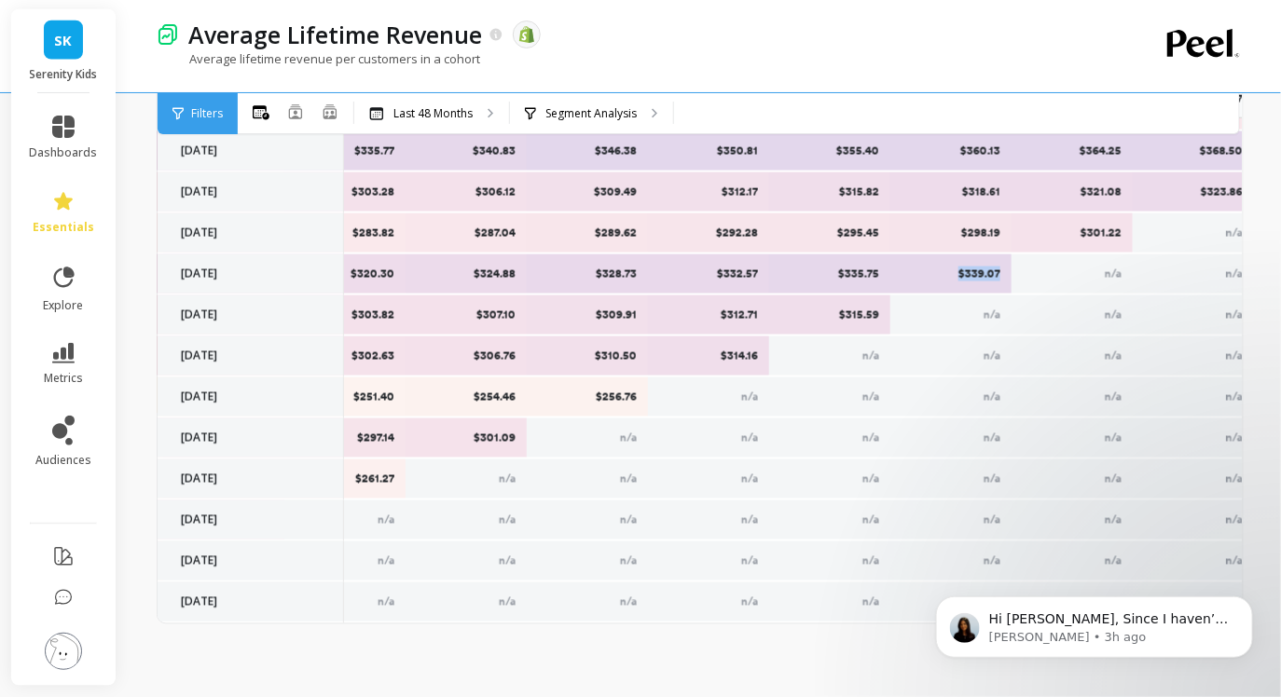
click at [983, 270] on p "$339.07" at bounding box center [951, 274] width 98 height 15
click at [1095, 229] on p "$301.22" at bounding box center [1072, 233] width 98 height 15
click at [1203, 194] on p "$323.86" at bounding box center [1194, 192] width 98 height 15
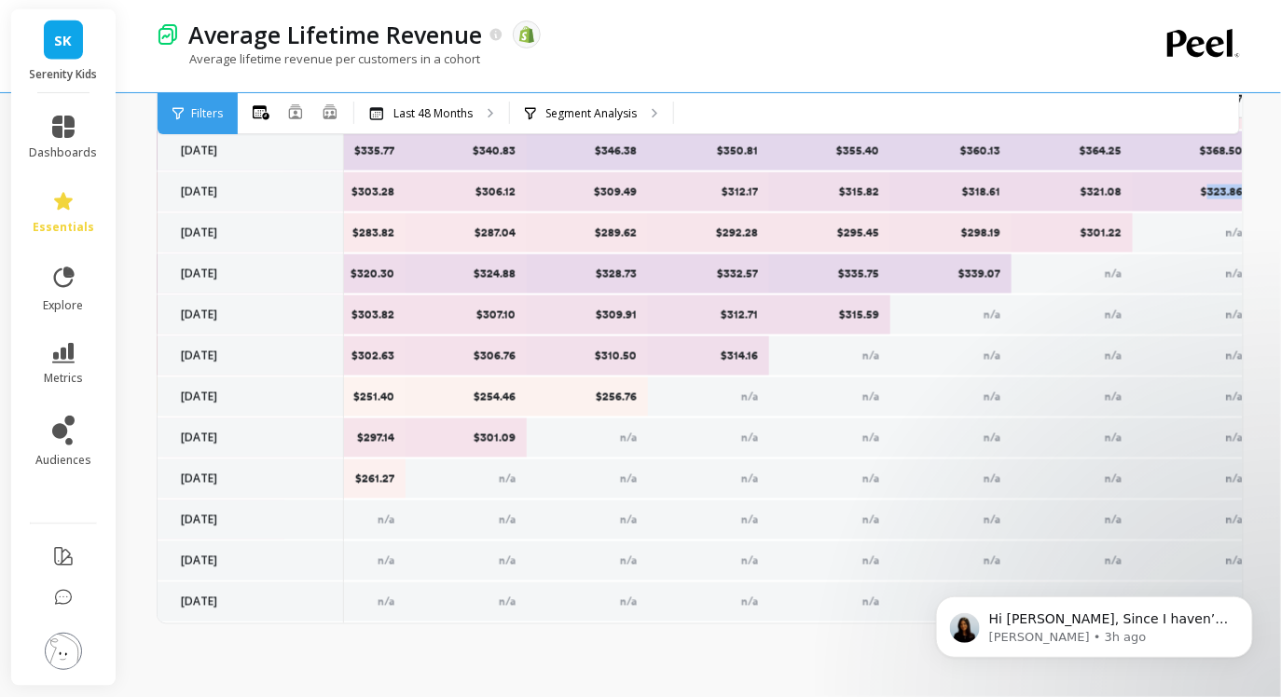
click at [1203, 194] on p "$323.86" at bounding box center [1194, 192] width 98 height 15
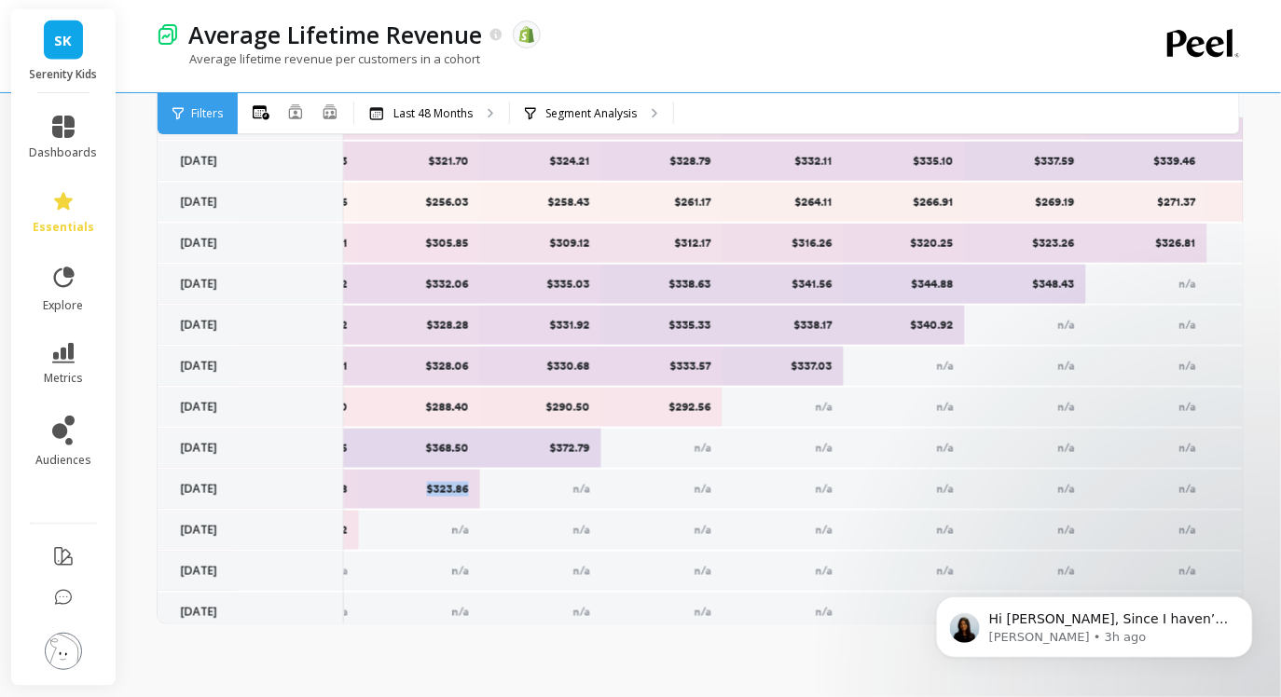
scroll to position [501, 3260]
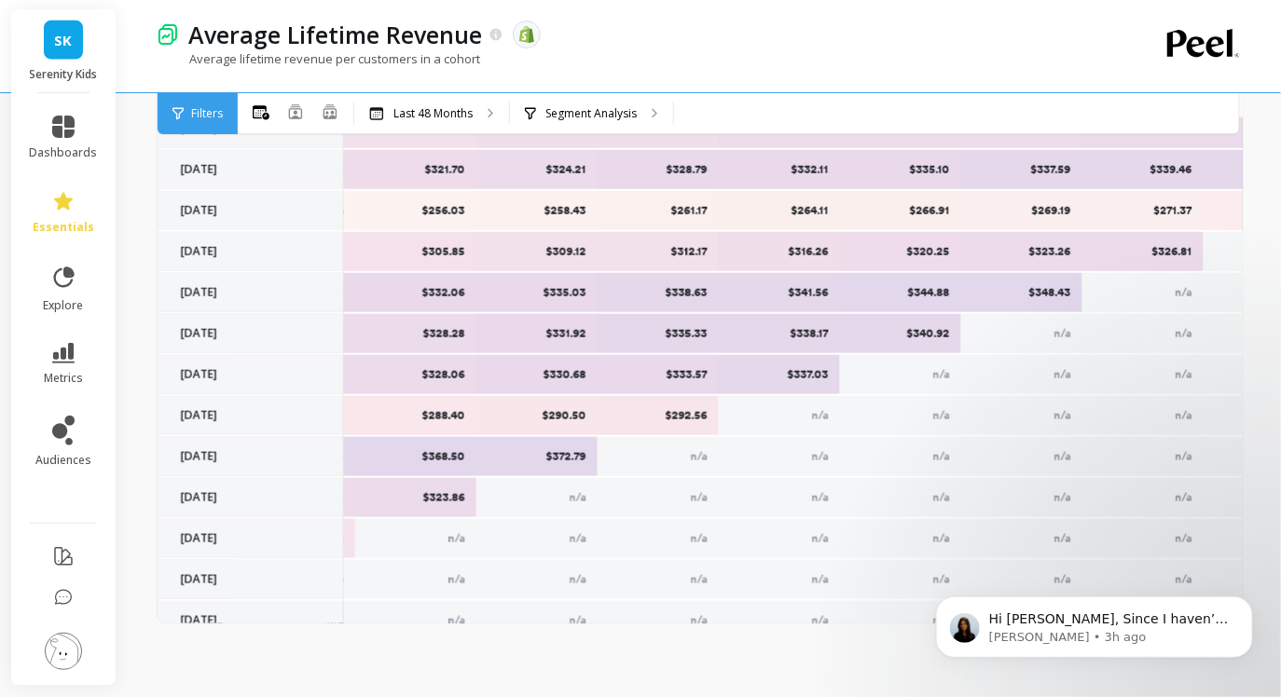
click at [564, 452] on p "$372.79" at bounding box center [537, 456] width 98 height 15
click at [670, 418] on p "$292.56" at bounding box center [659, 415] width 98 height 15
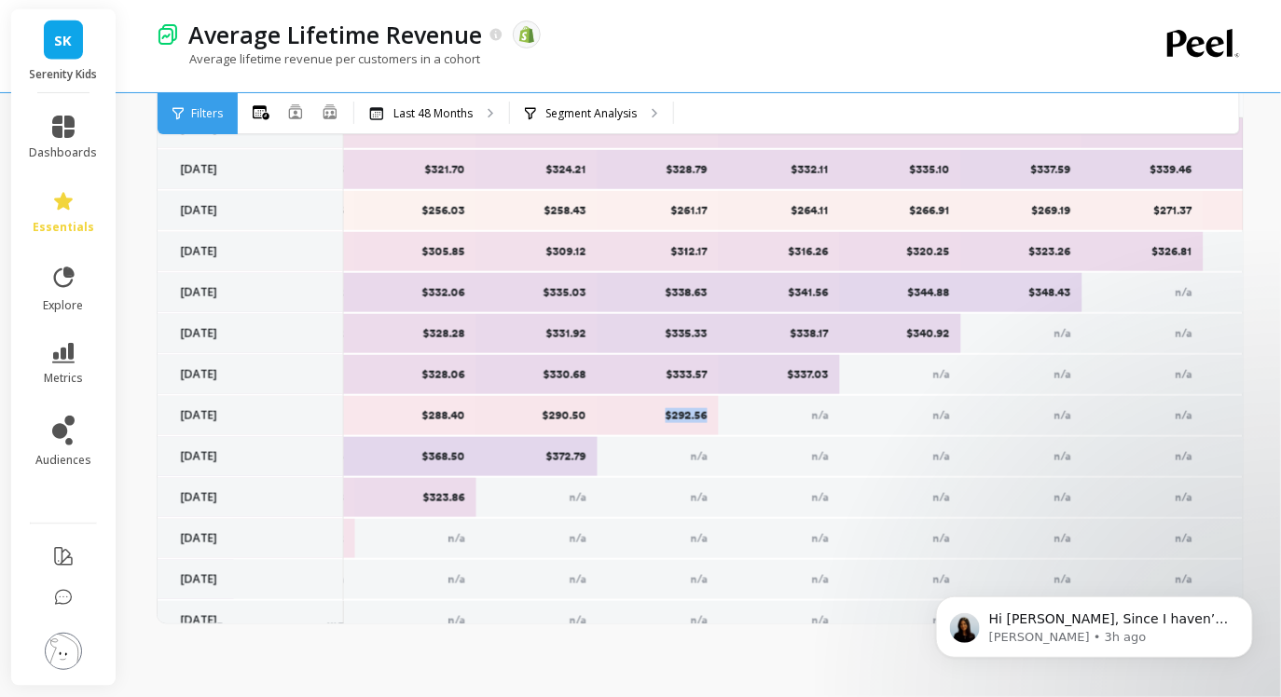
click at [670, 418] on p "$292.56" at bounding box center [659, 415] width 98 height 15
click at [813, 374] on p "$337.03" at bounding box center [780, 374] width 98 height 15
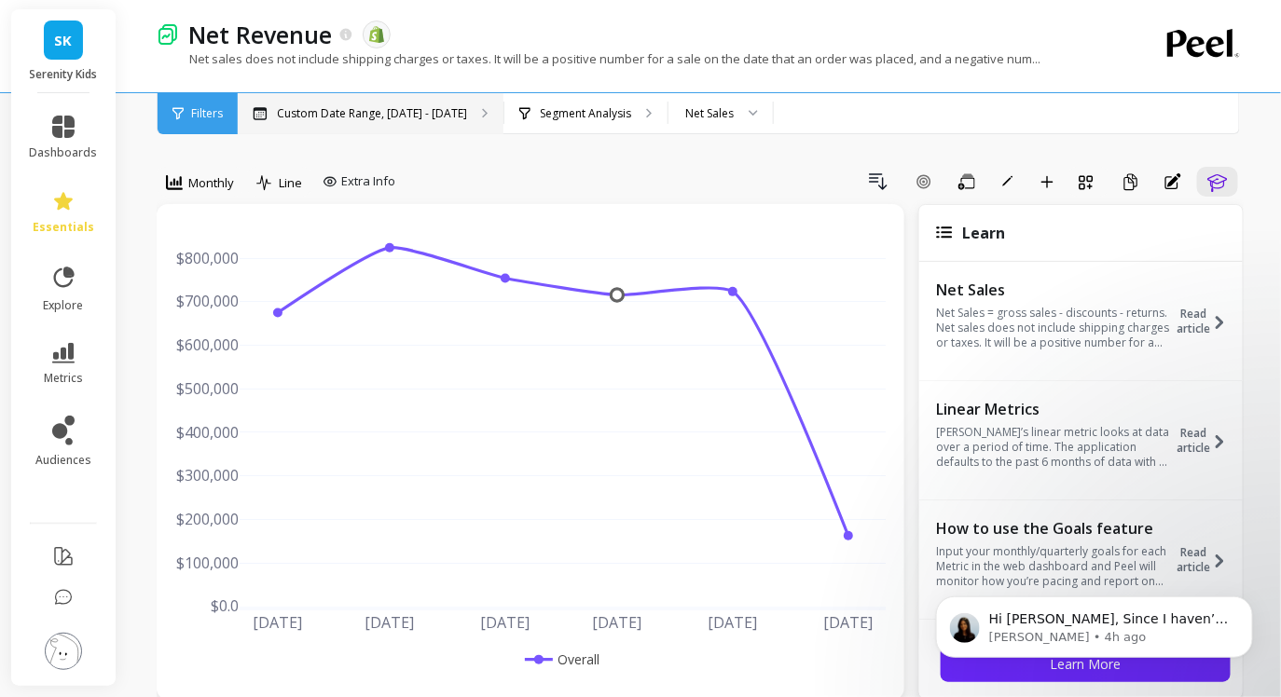
click at [418, 114] on p "Custom Date Range, [DATE] - [DATE]" at bounding box center [372, 113] width 190 height 15
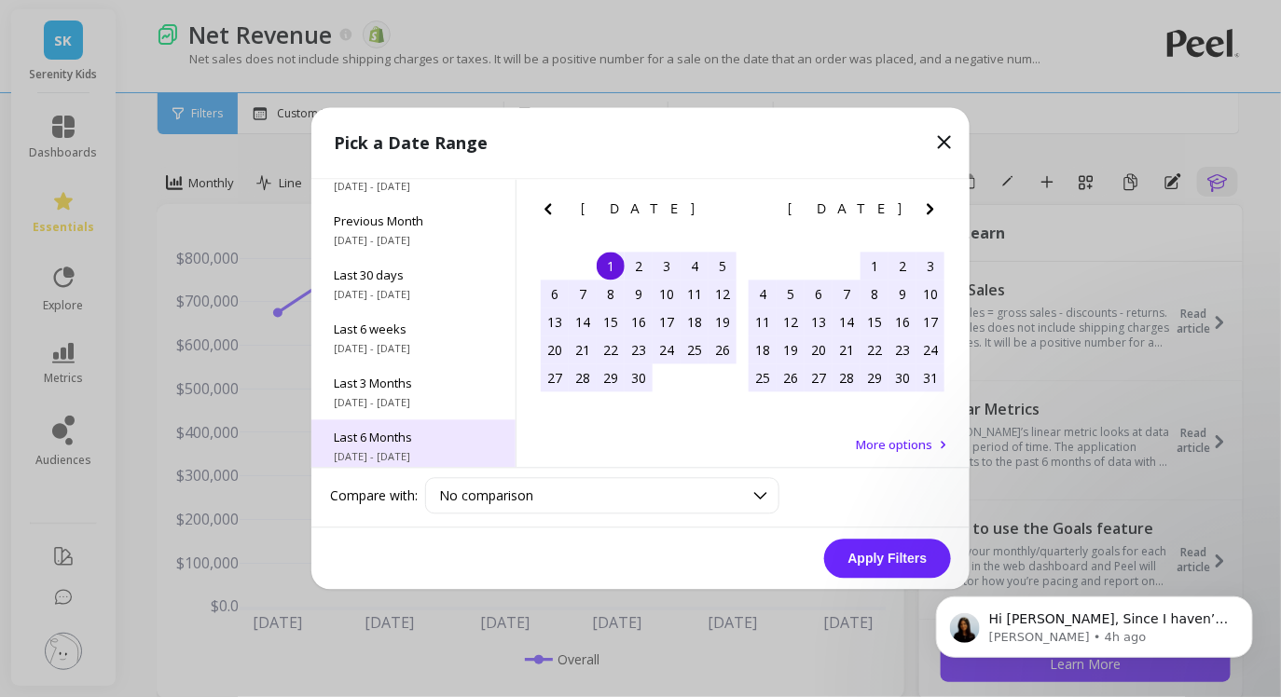
click at [404, 420] on div "Last 6 Months [DATE] - [DATE]" at bounding box center [413, 447] width 204 height 54
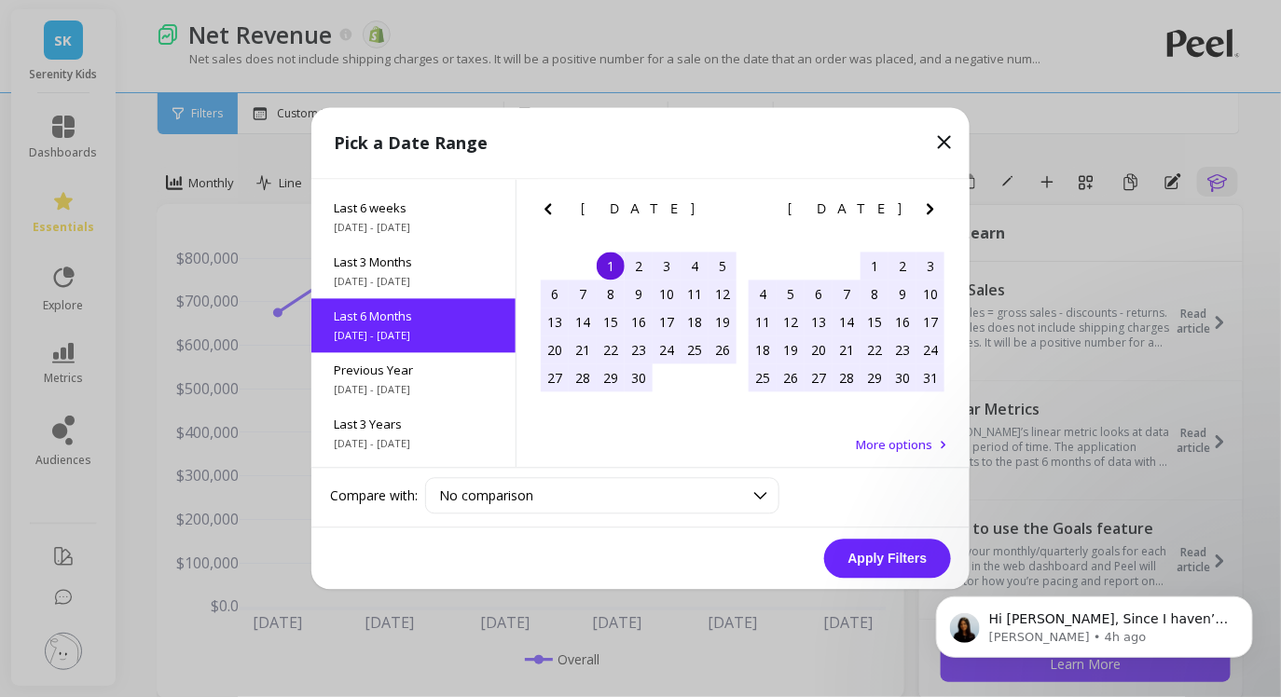
scroll to position [207, 0]
click at [906, 548] on button "Apply Filters" at bounding box center [887, 559] width 127 height 39
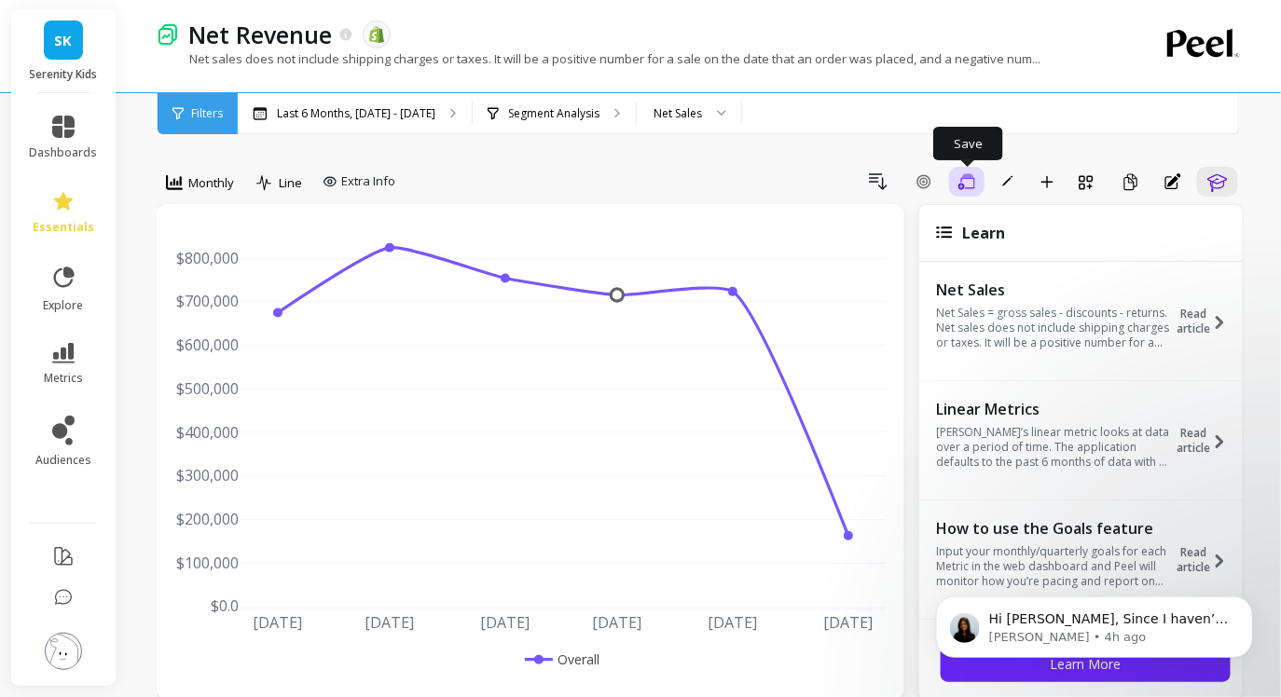
click at [965, 188] on icon "button" at bounding box center [966, 182] width 17 height 18
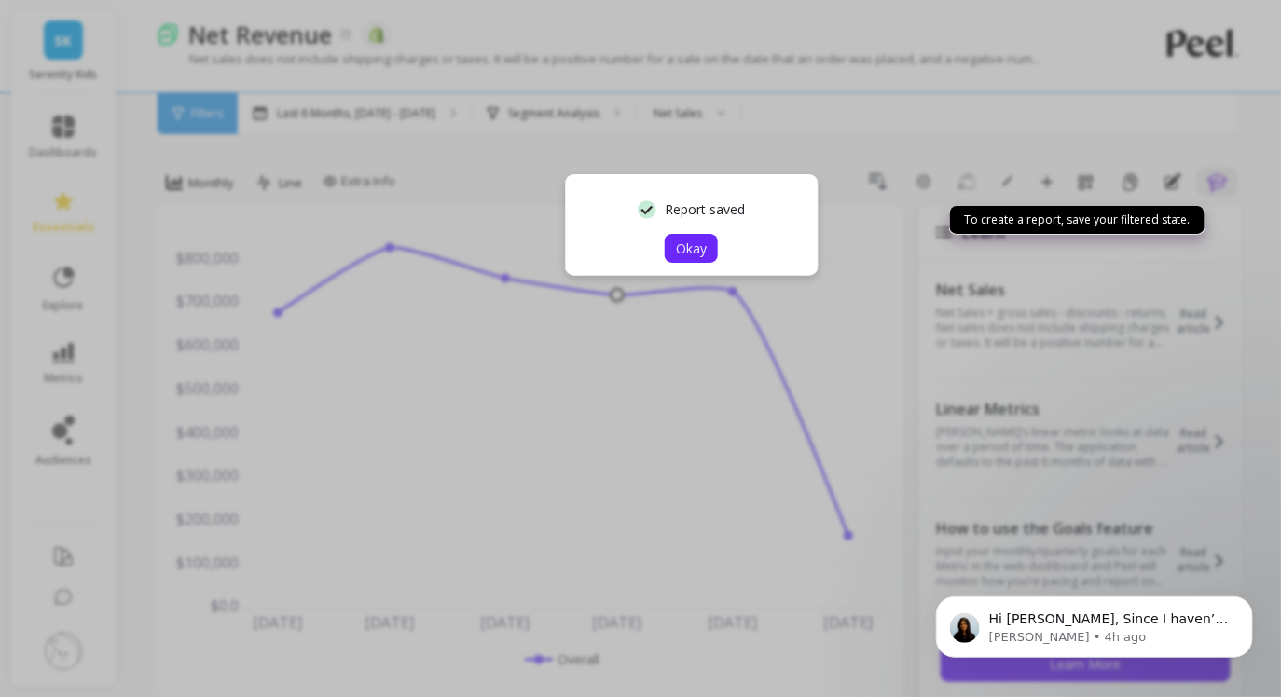
click at [709, 243] on button "Okay" at bounding box center [691, 248] width 53 height 29
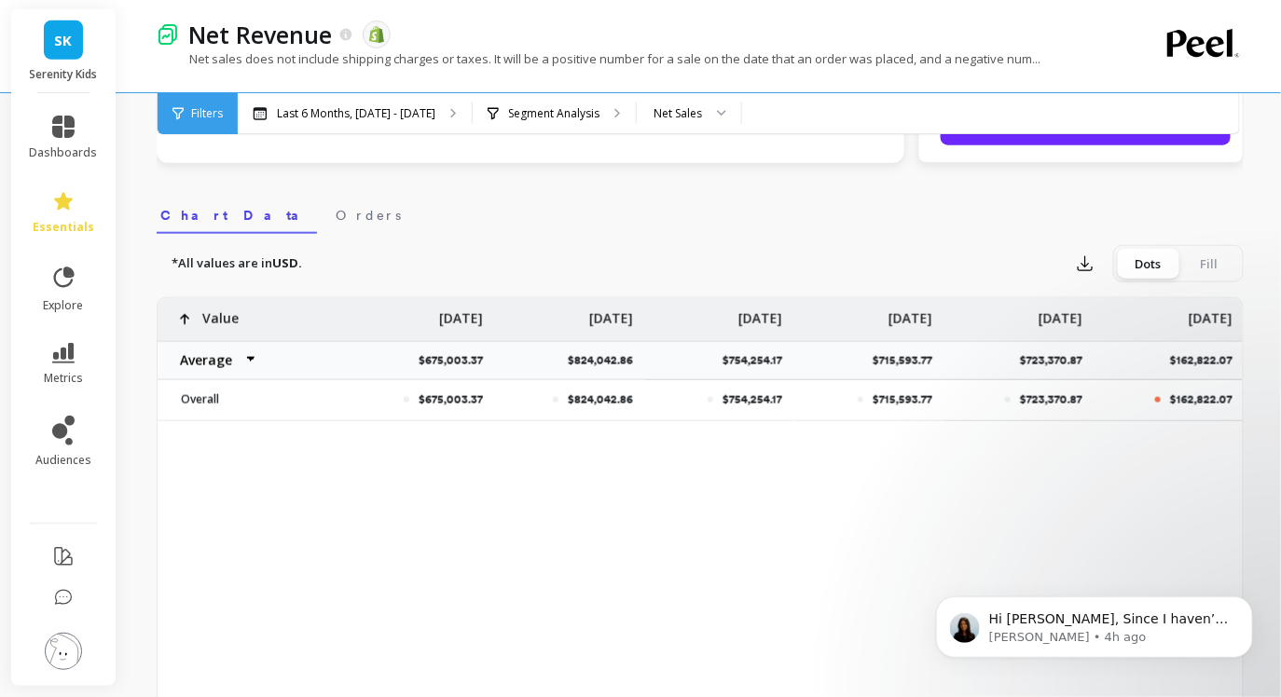
scroll to position [597, 0]
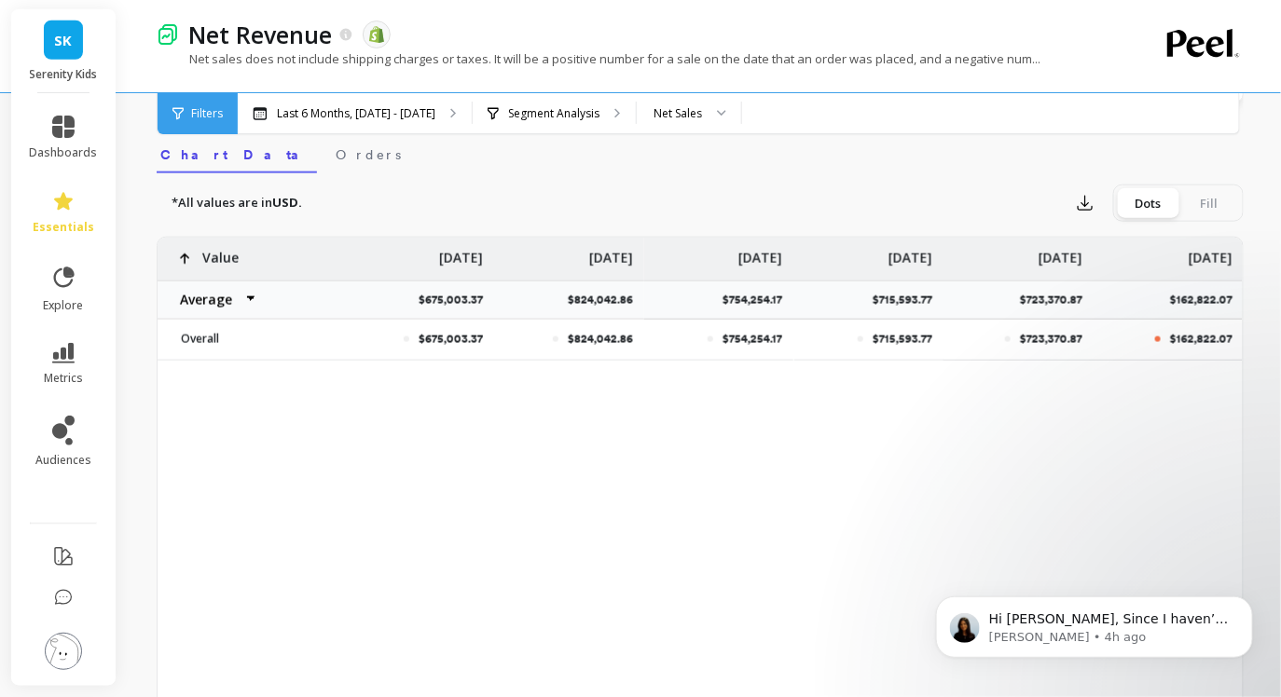
click at [1071, 337] on p "$723,370.87" at bounding box center [1051, 339] width 62 height 15
copy p "$723,370.87"
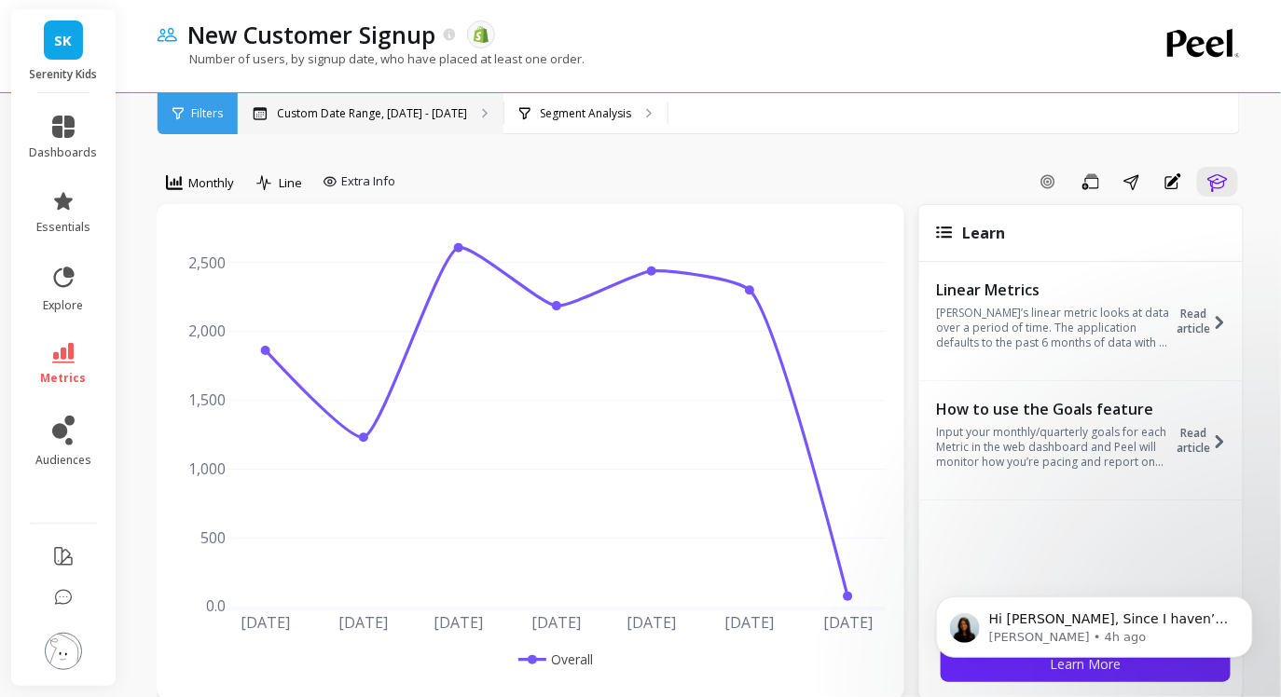
click at [341, 112] on p "Custom Date Range, [DATE] - [DATE]" at bounding box center [372, 113] width 190 height 15
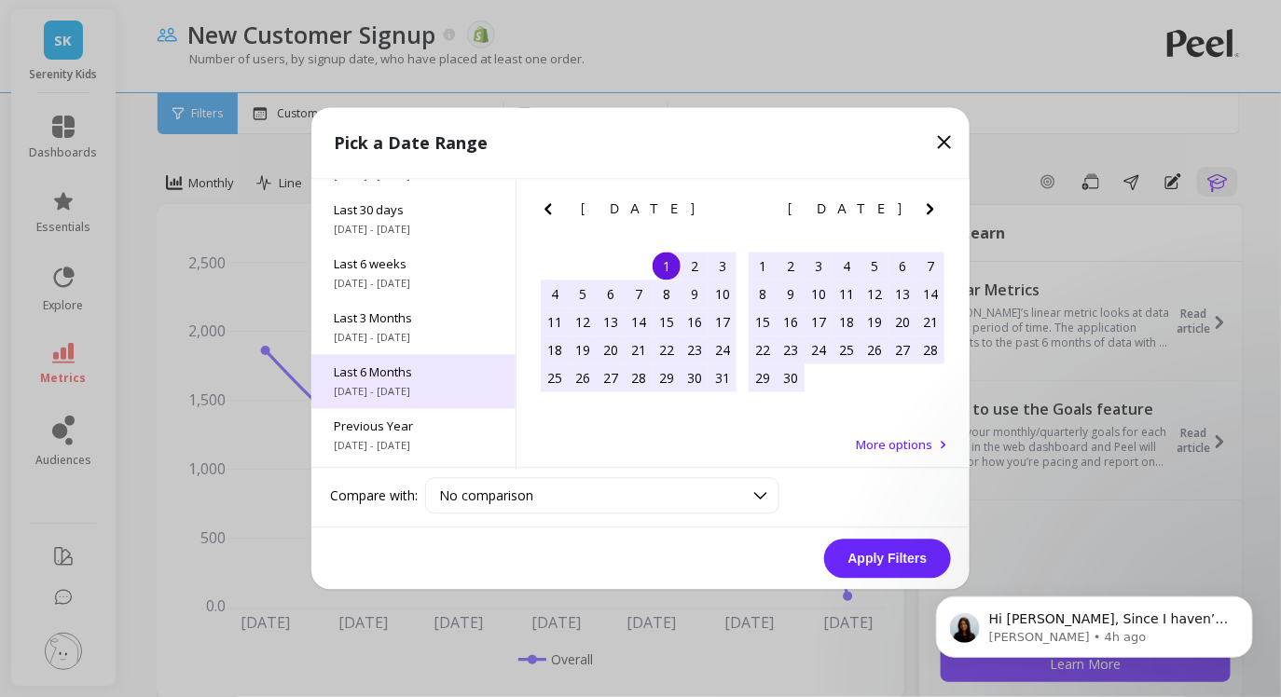
click at [404, 380] on div "Last 6 Months [DATE] - [DATE]" at bounding box center [413, 382] width 204 height 54
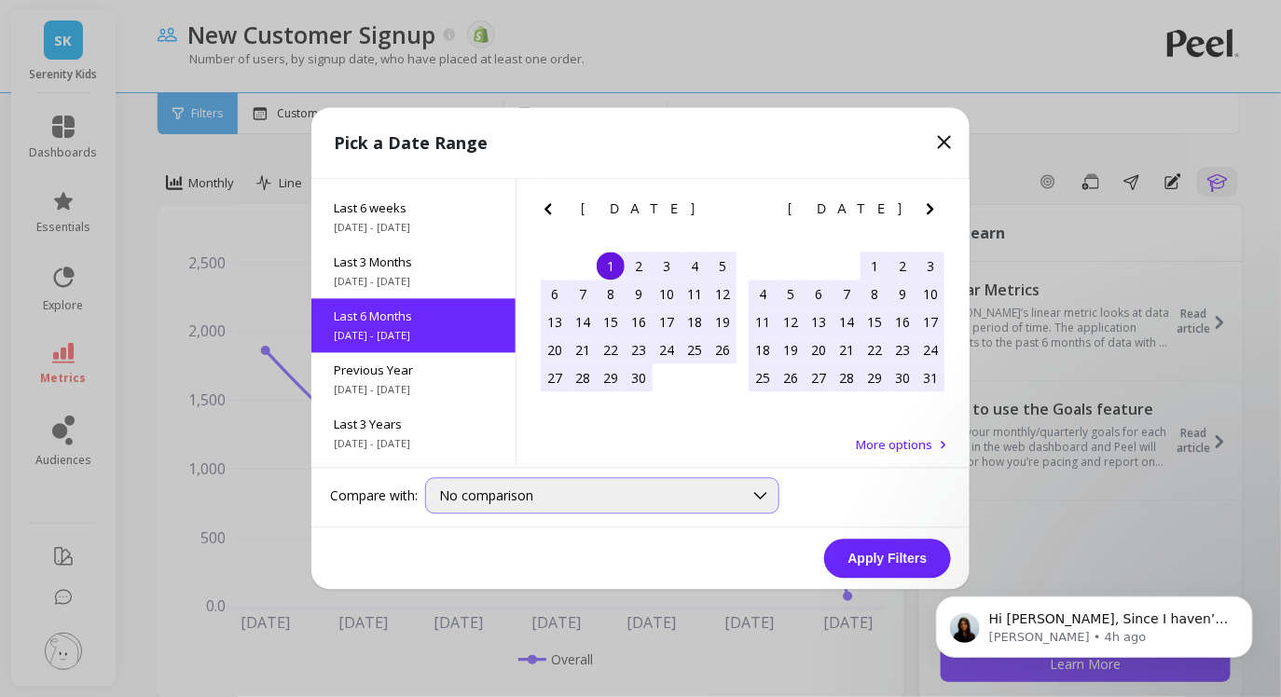
scroll to position [207, 0]
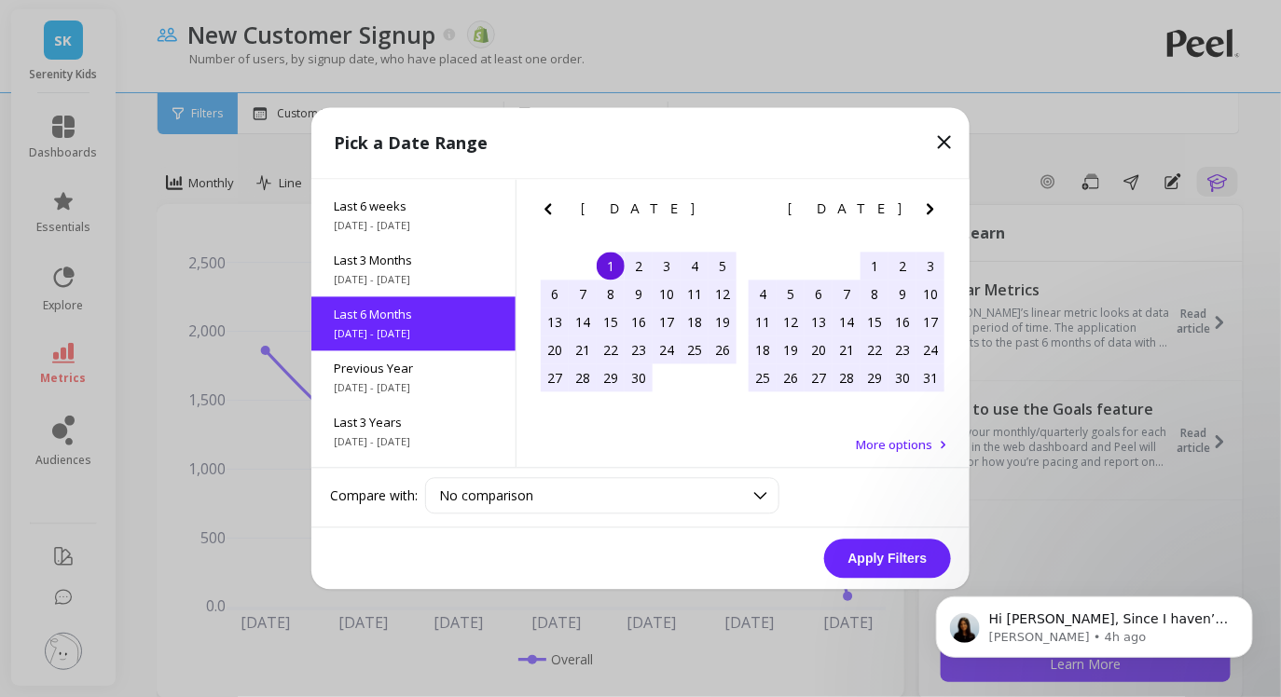
click at [870, 555] on button "Apply Filters" at bounding box center [887, 559] width 127 height 39
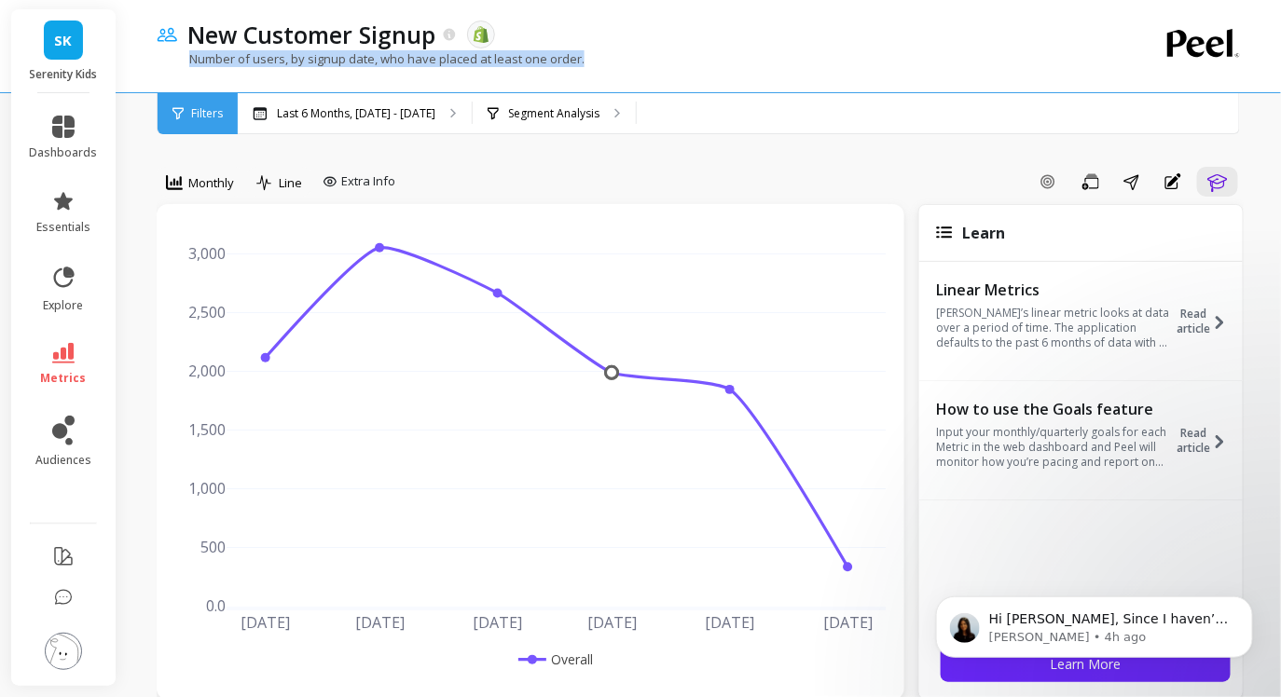
drag, startPoint x: 186, startPoint y: 54, endPoint x: 557, endPoint y: 72, distance: 371.4
click at [559, 73] on div "Number of users, by signup date, who have placed at least one order." at bounding box center [624, 67] width 934 height 35
